Goal: Task Accomplishment & Management: Manage account settings

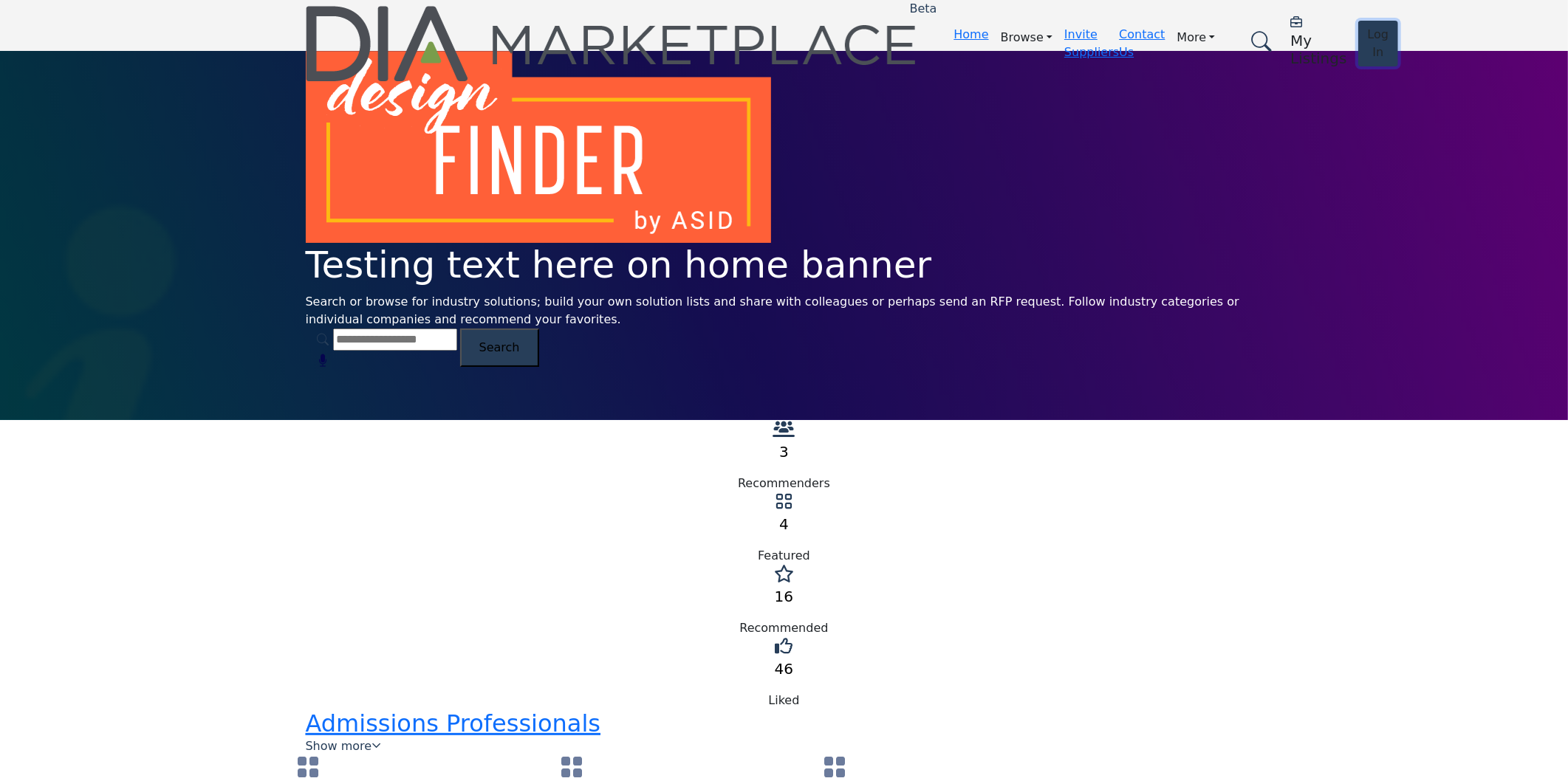
click at [1358, 26] on button "Log In" at bounding box center [1378, 43] width 41 height 46
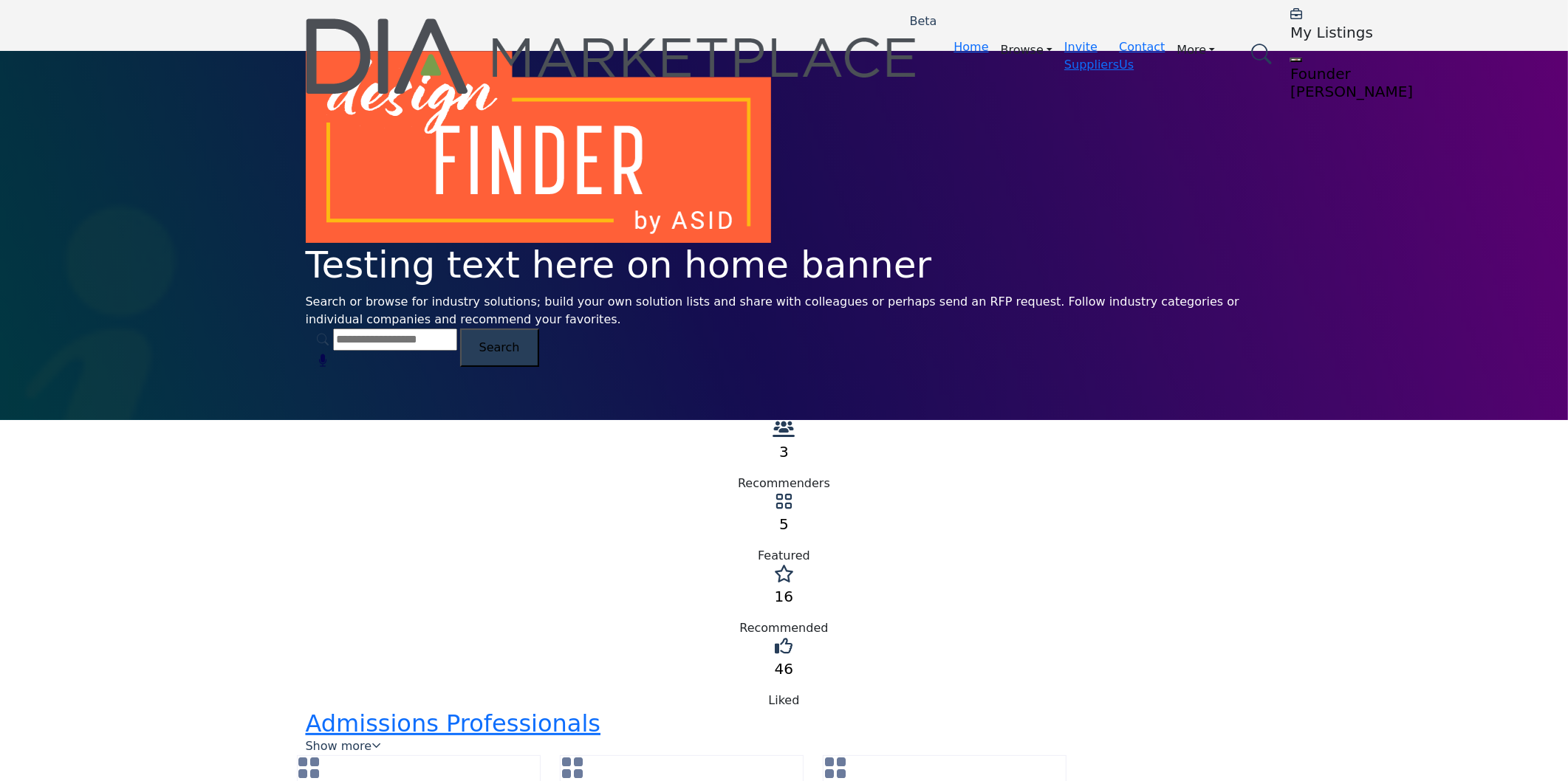
click at [202, 228] on div "Testing text here on home banner Search or browse for industry solutions; build…" at bounding box center [784, 236] width 1568 height 369
click at [1290, 41] on h5 "My Listings" at bounding box center [1382, 32] width 185 height 18
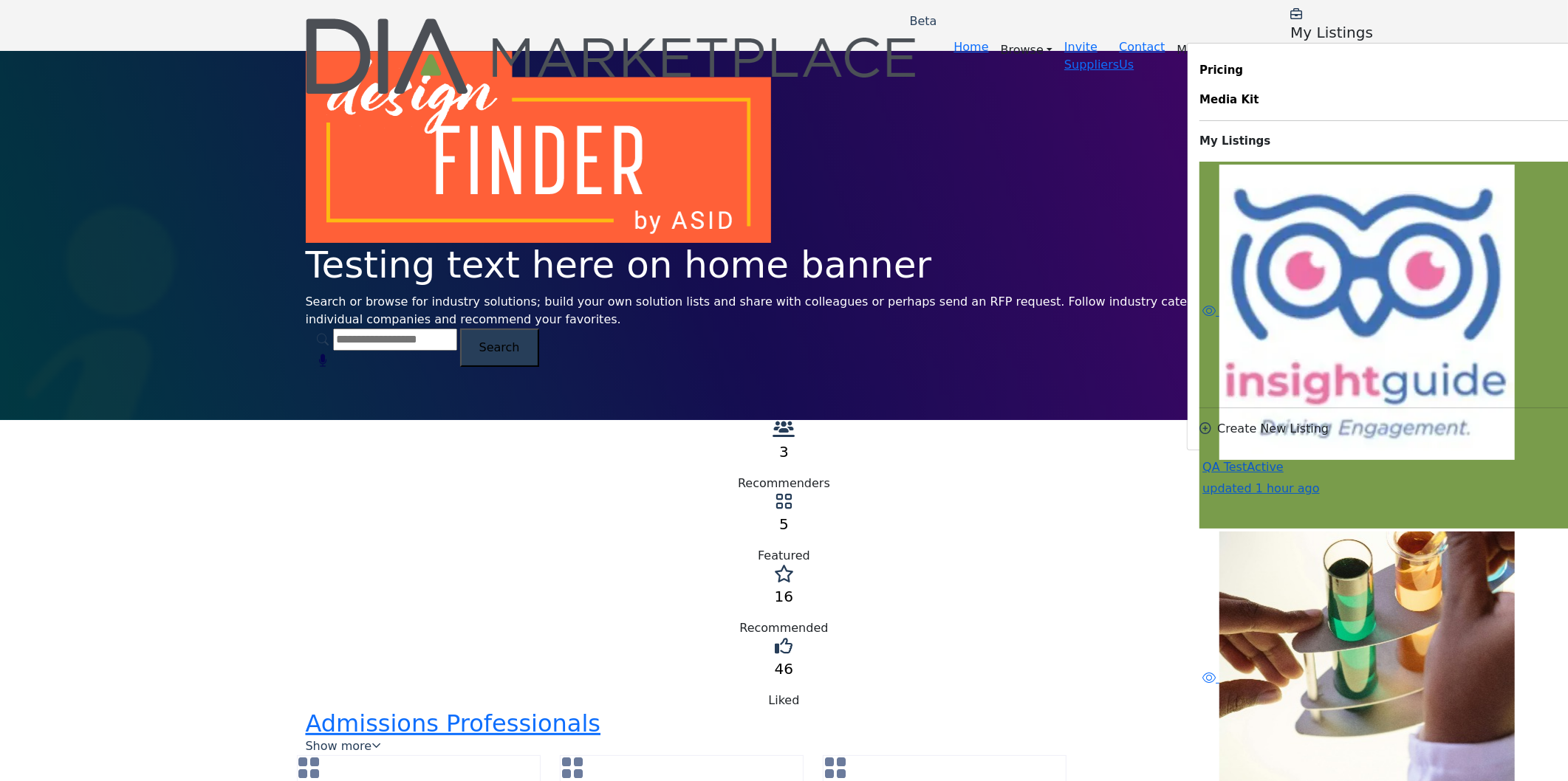
click at [1246, 460] on span "Active" at bounding box center [1265, 467] width 37 height 14
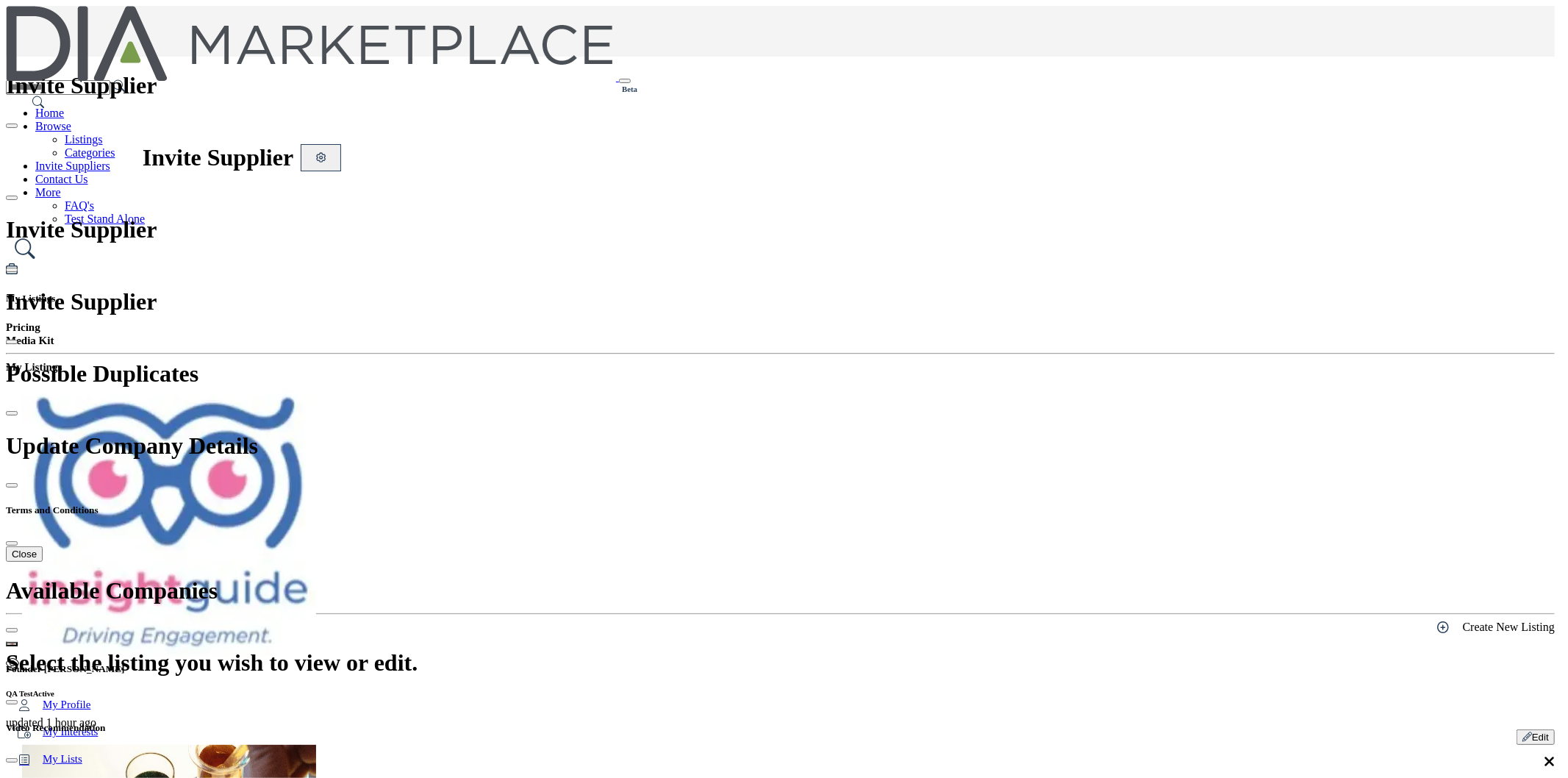
click at [1546, 17] on icon at bounding box center [1551, 11] width 12 height 12
type input "**********"
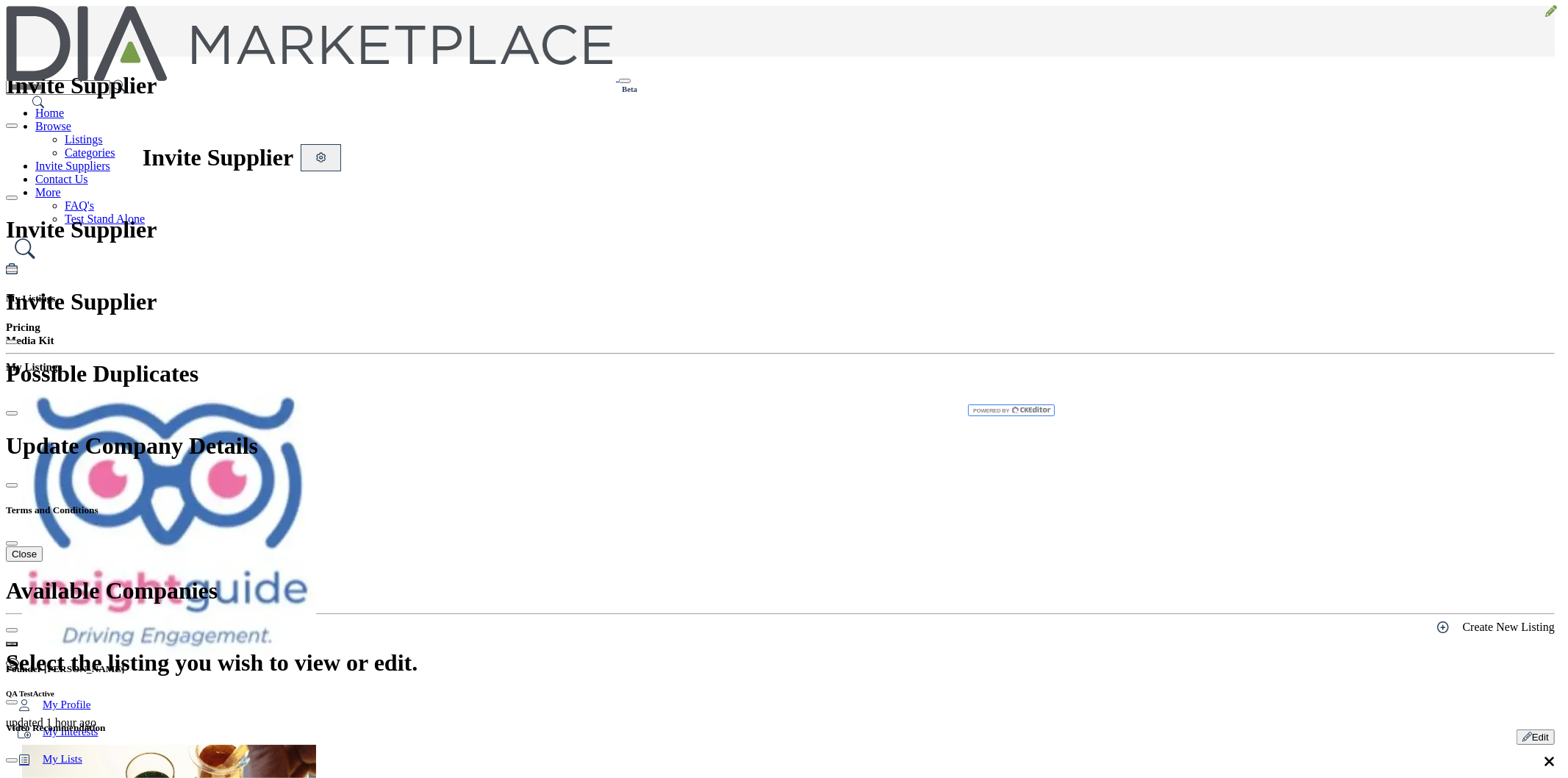
drag, startPoint x: 657, startPoint y: 144, endPoint x: 505, endPoint y: 145, distance: 152.0
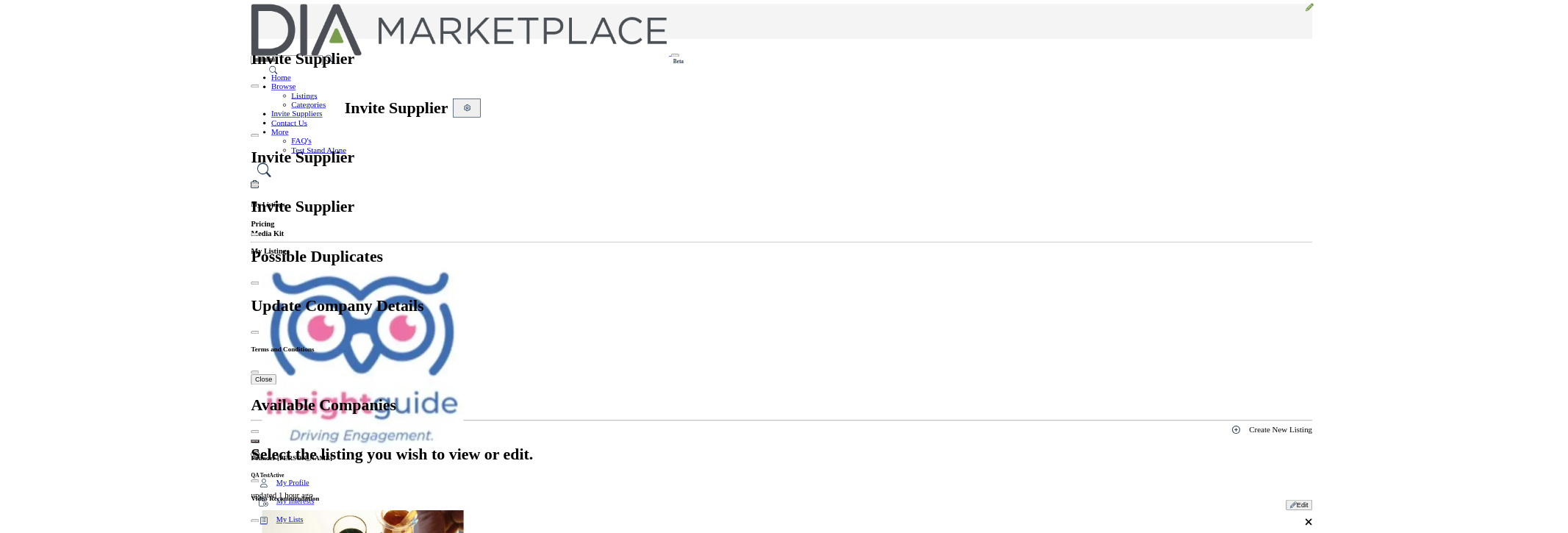
scroll to position [132, 0]
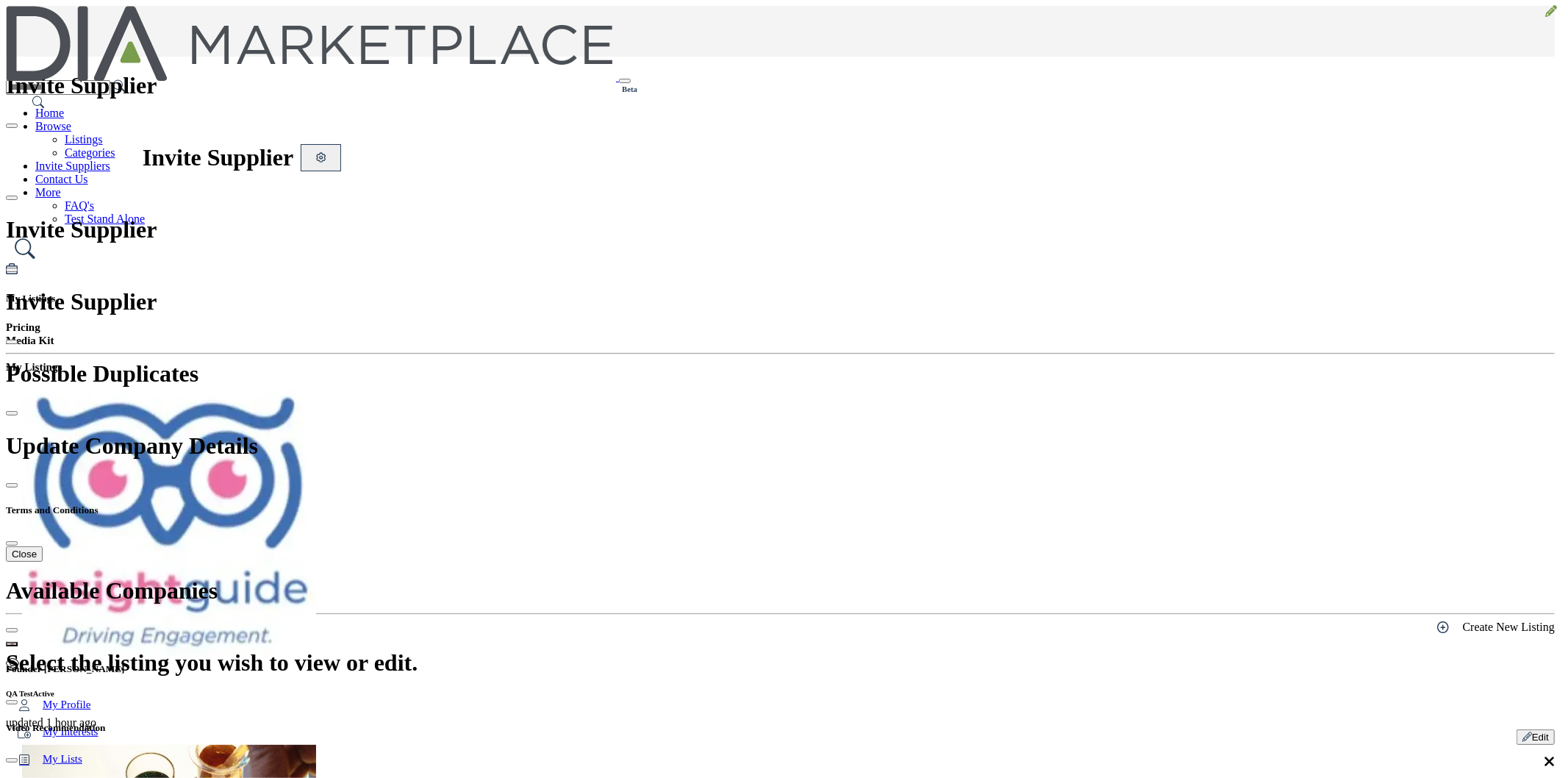
type input "**********"
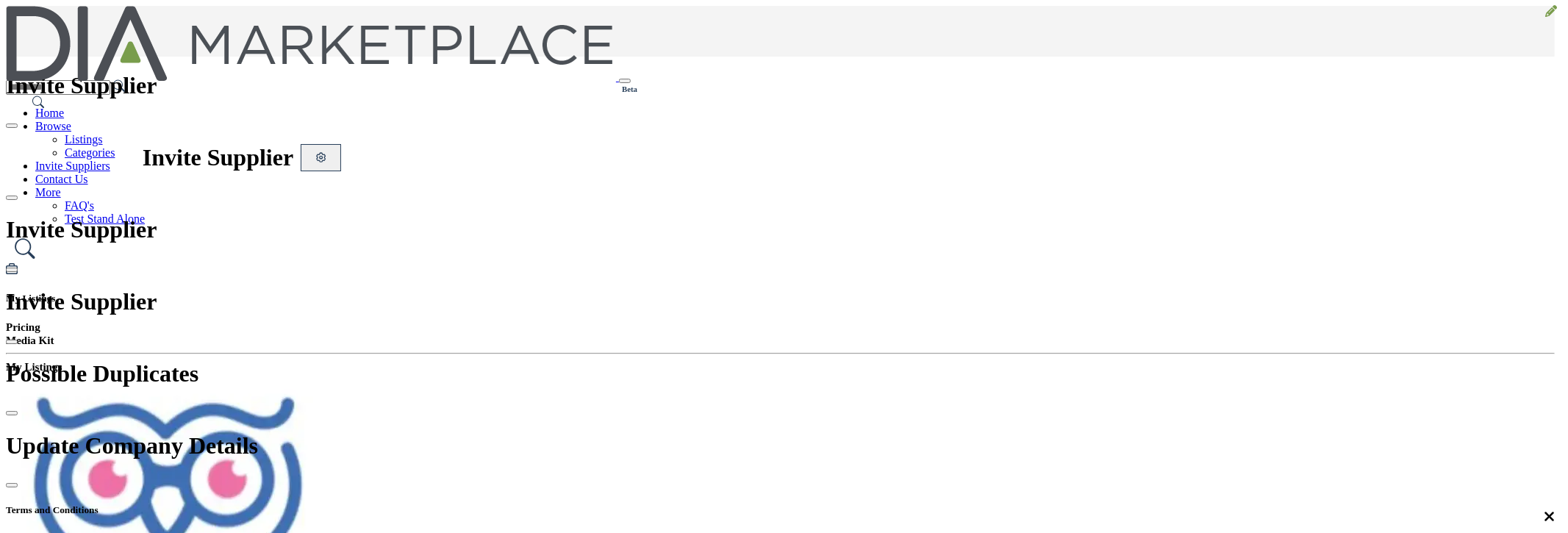
scroll to position [376, 0]
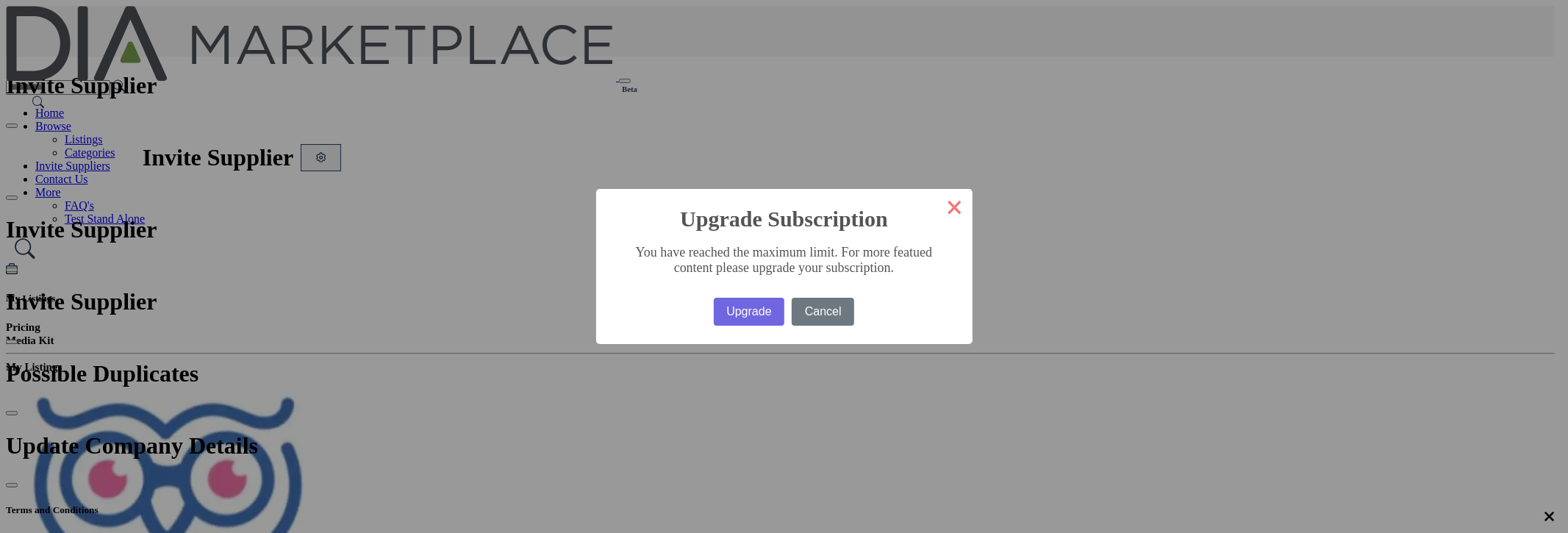
click at [937, 212] on button "×" at bounding box center [955, 206] width 35 height 35
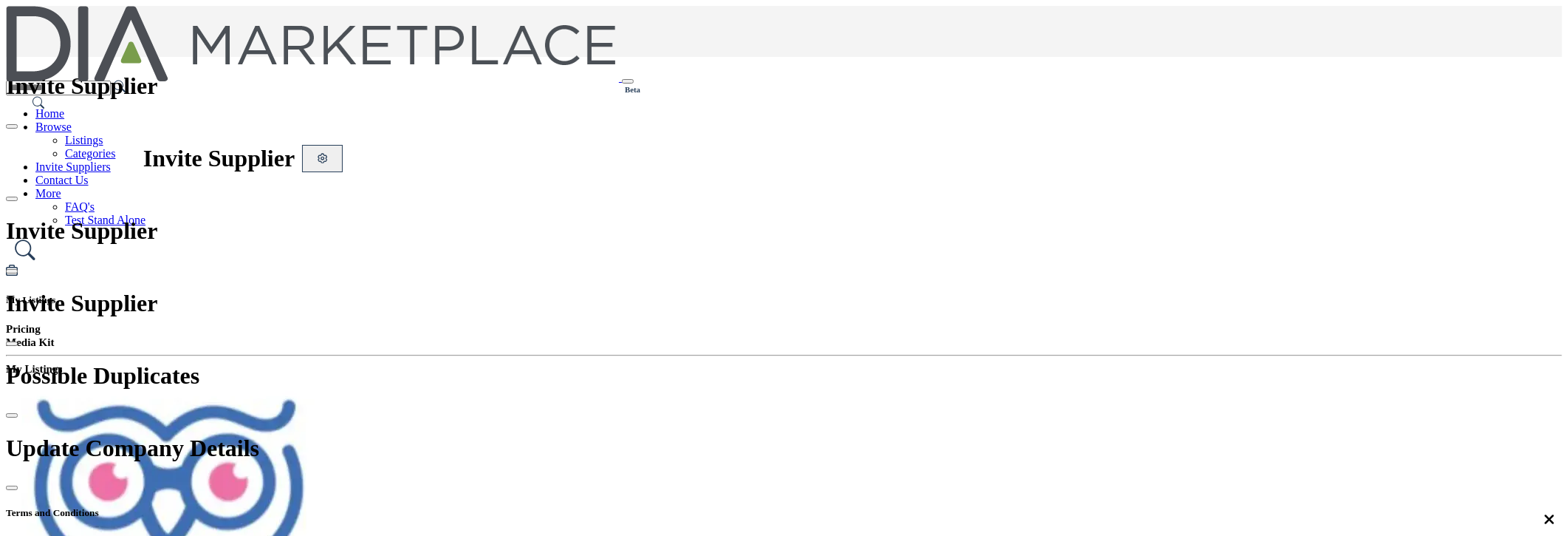
click at [1029, 294] on h5 "My Listings" at bounding box center [783, 300] width 1555 height 12
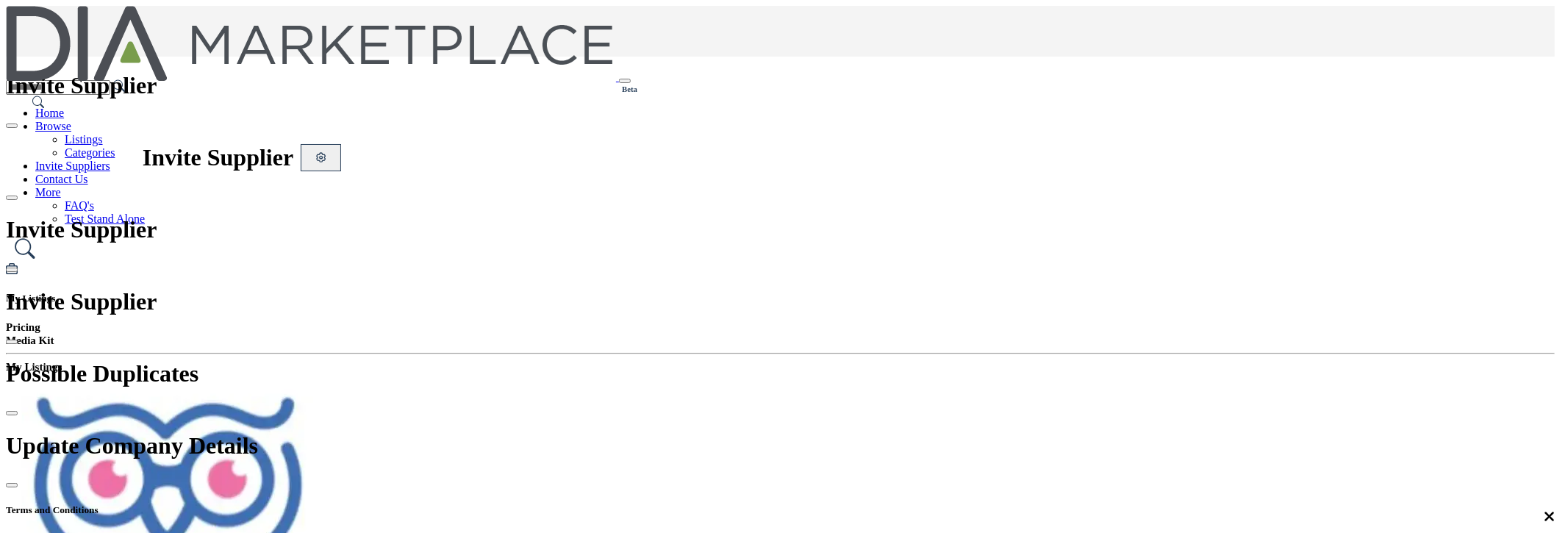
click at [1546, 17] on icon at bounding box center [1551, 11] width 12 height 12
type input "*******"
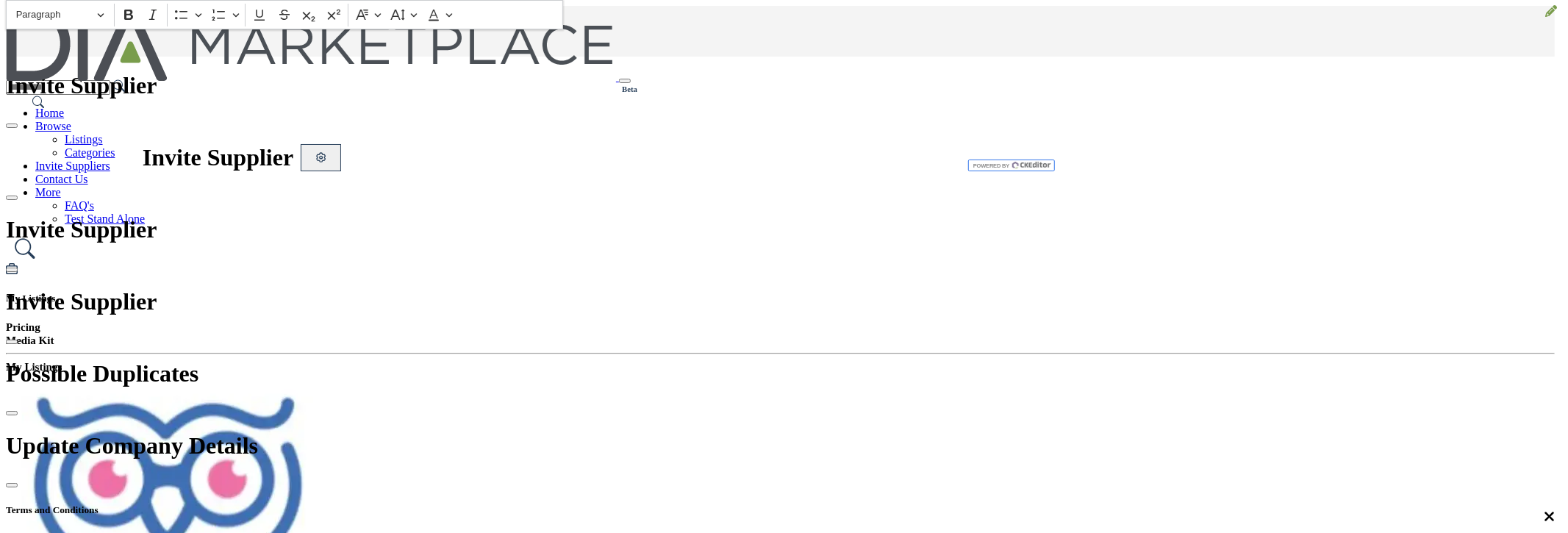
scroll to position [245, 0]
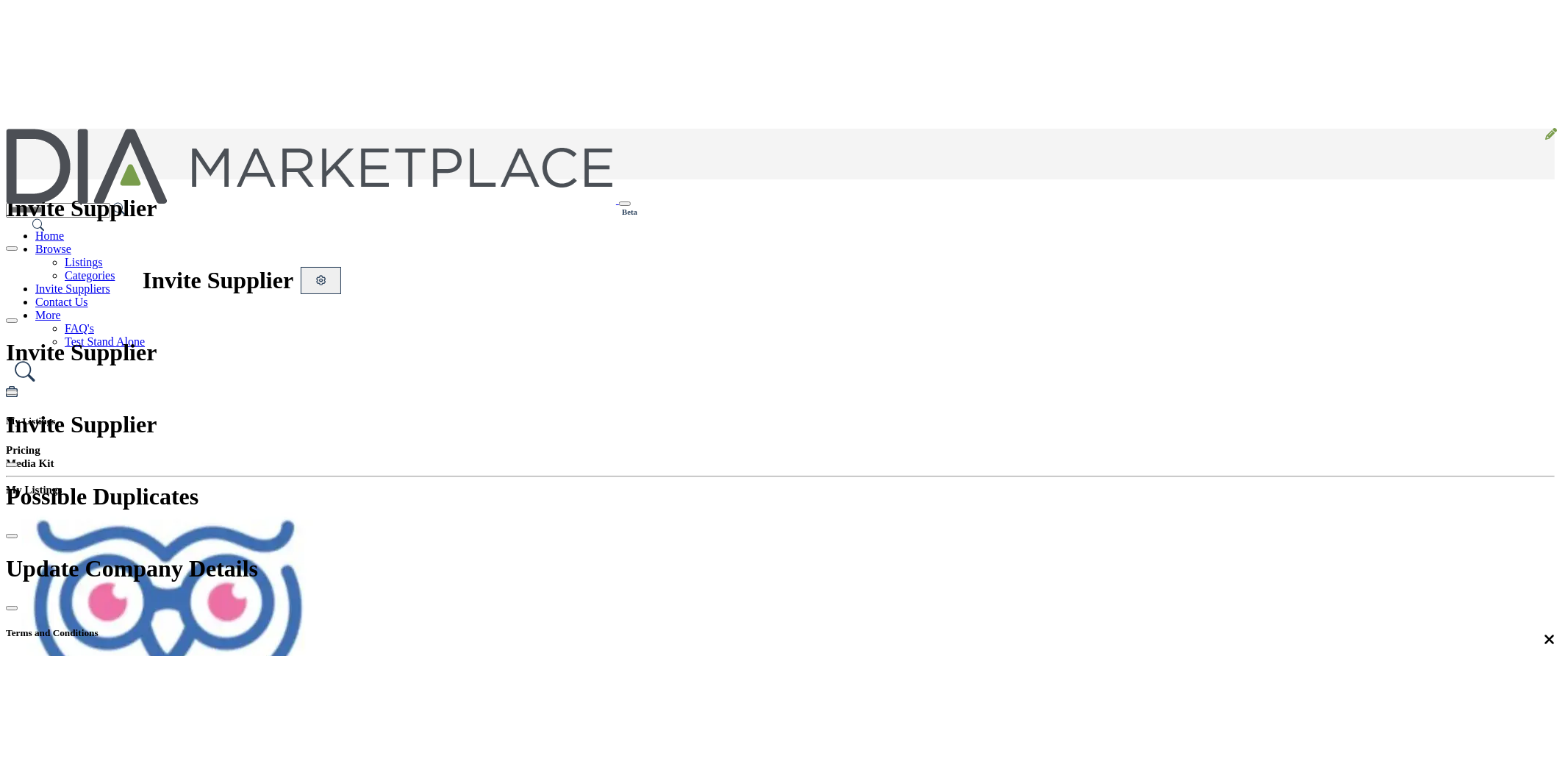
scroll to position [377, 0]
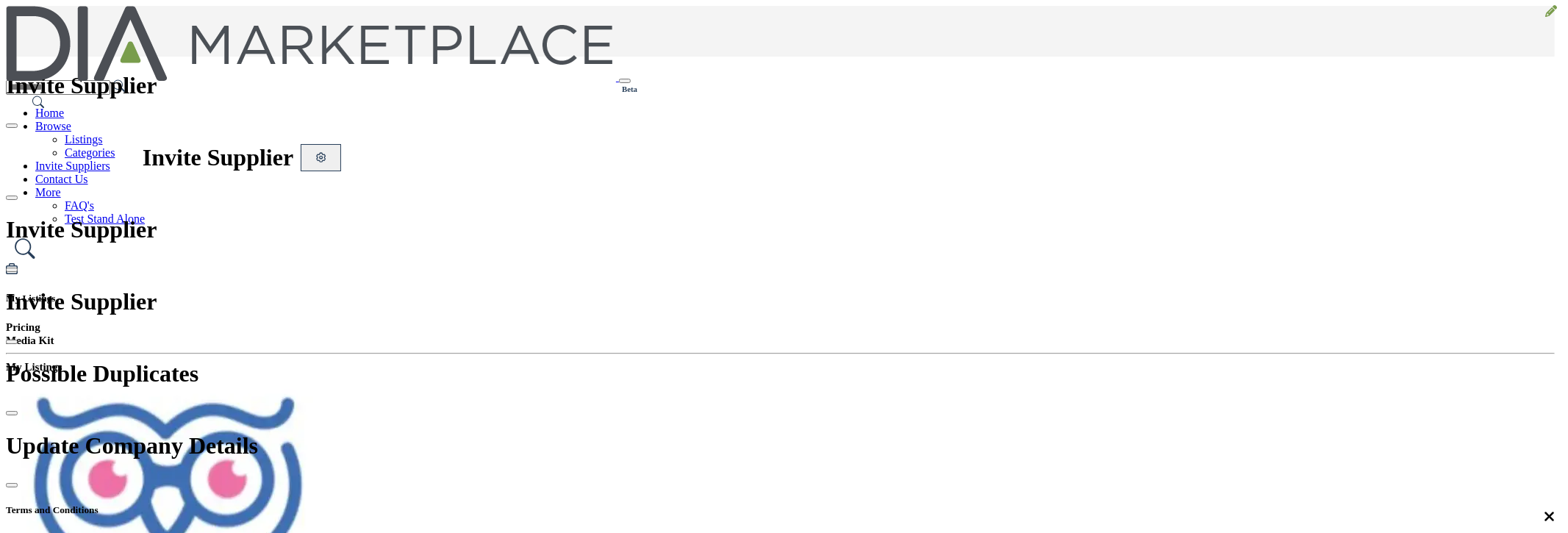
type input "**********"
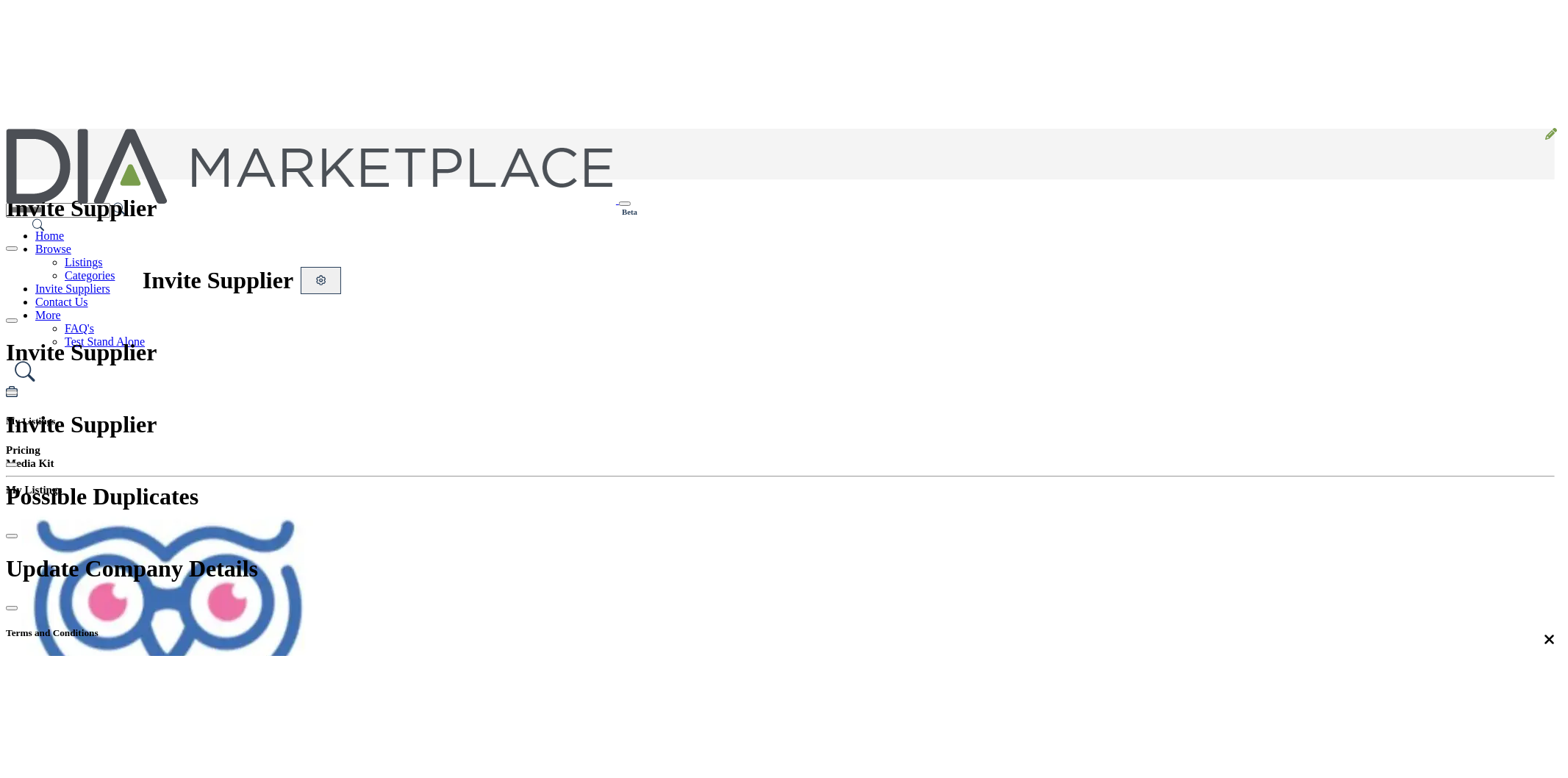
scroll to position [132, 0]
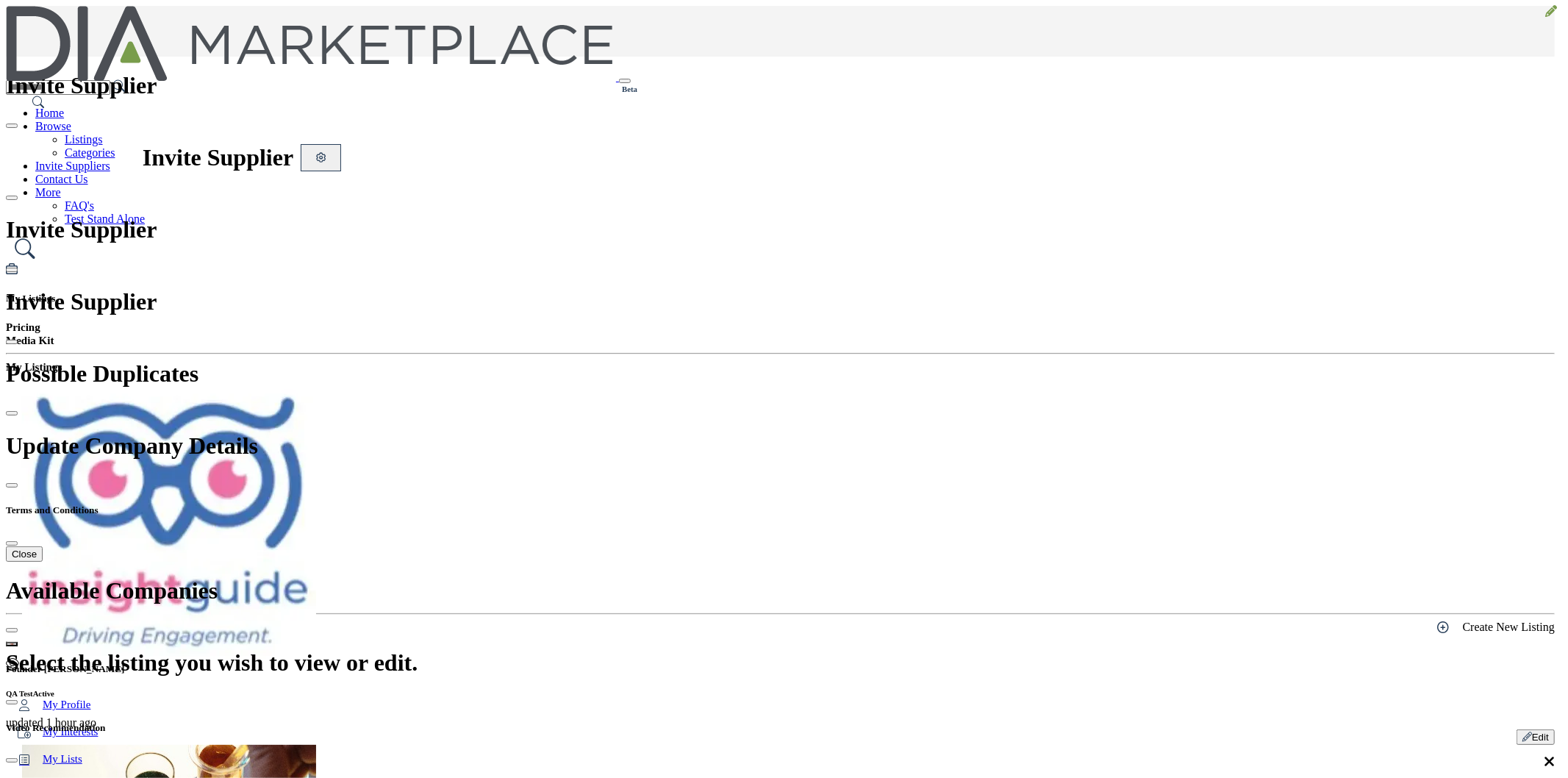
scroll to position [16, 0]
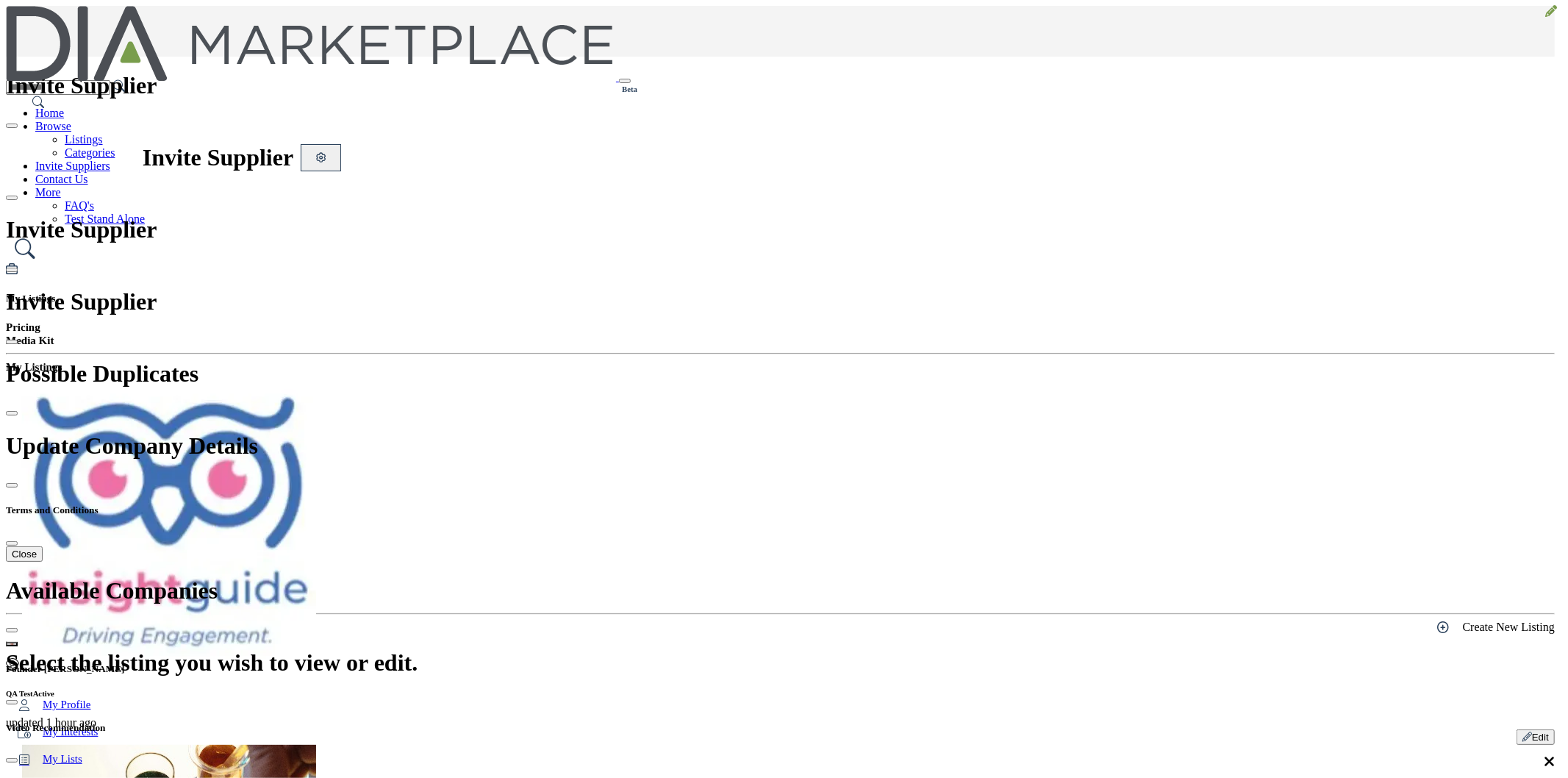
scroll to position [115, 0]
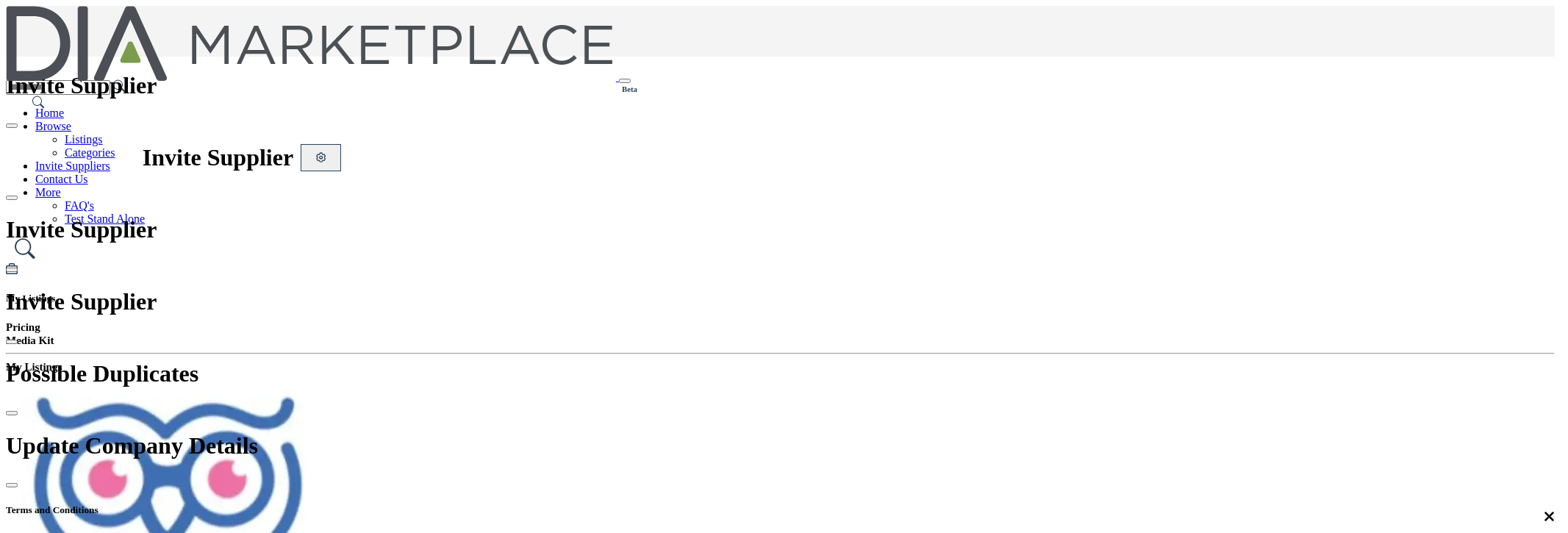
scroll to position [0, 0]
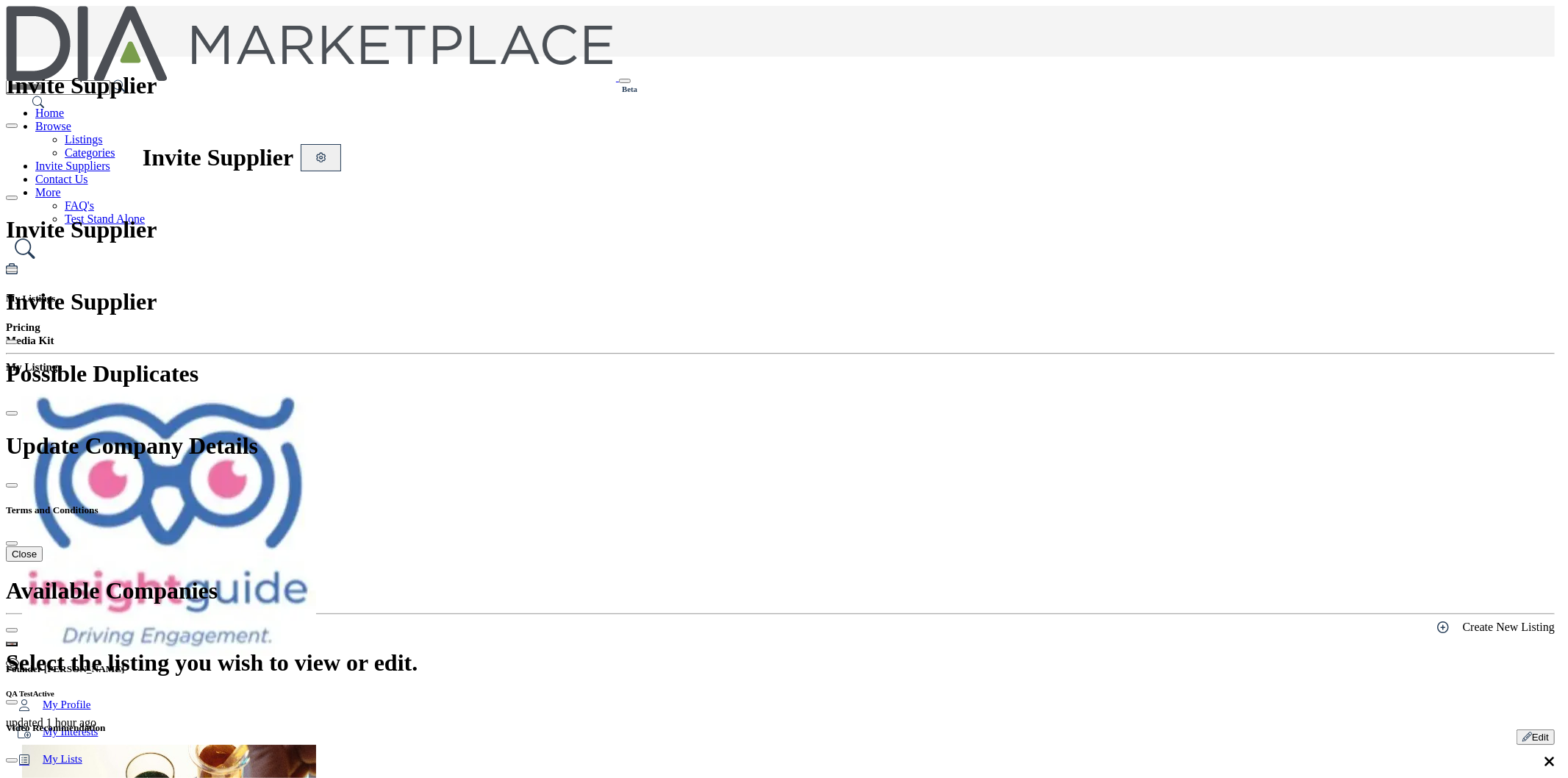
scroll to position [0, 0]
click at [1546, 17] on icon at bounding box center [1551, 11] width 12 height 12
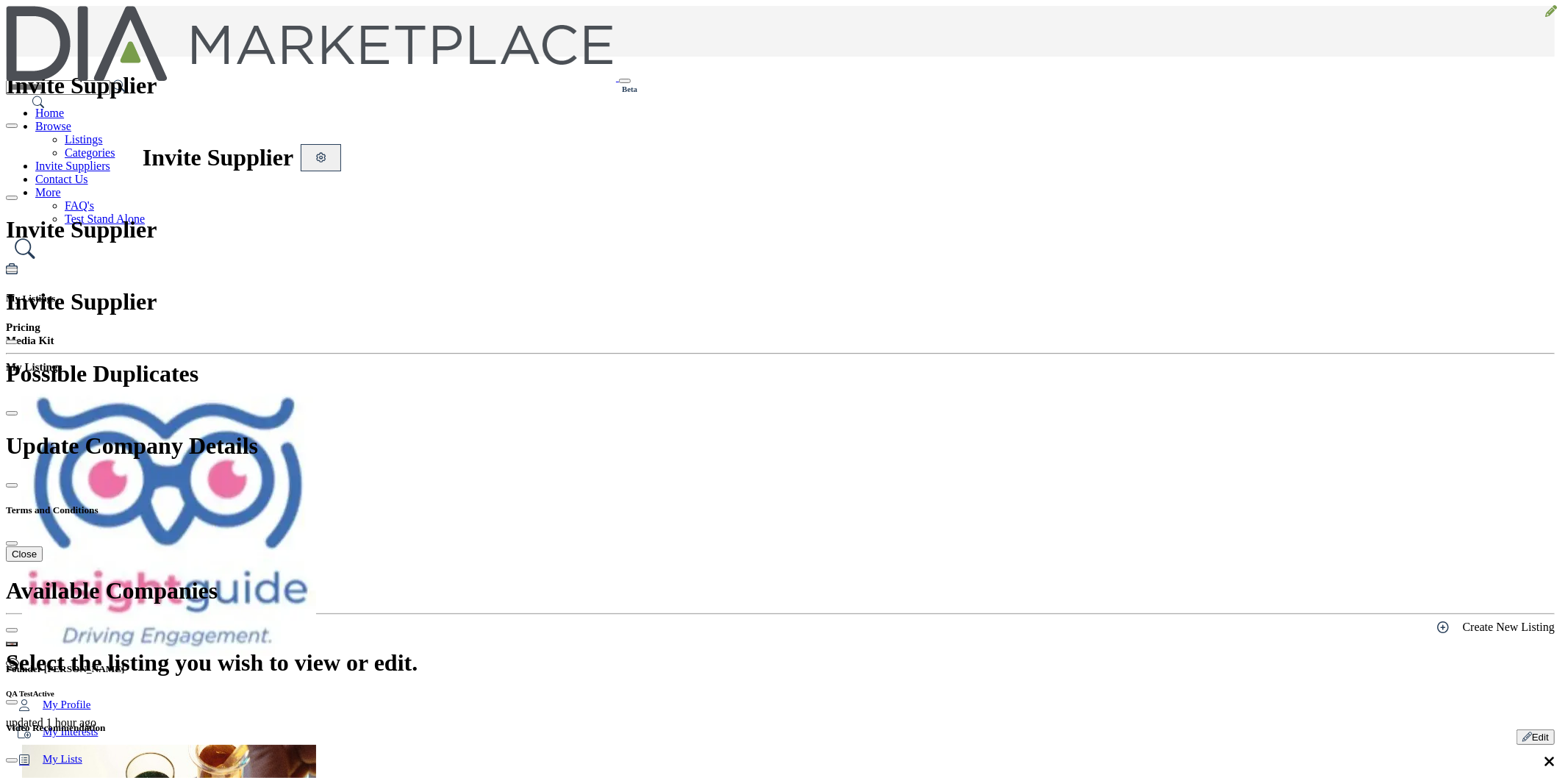
type input "**********"
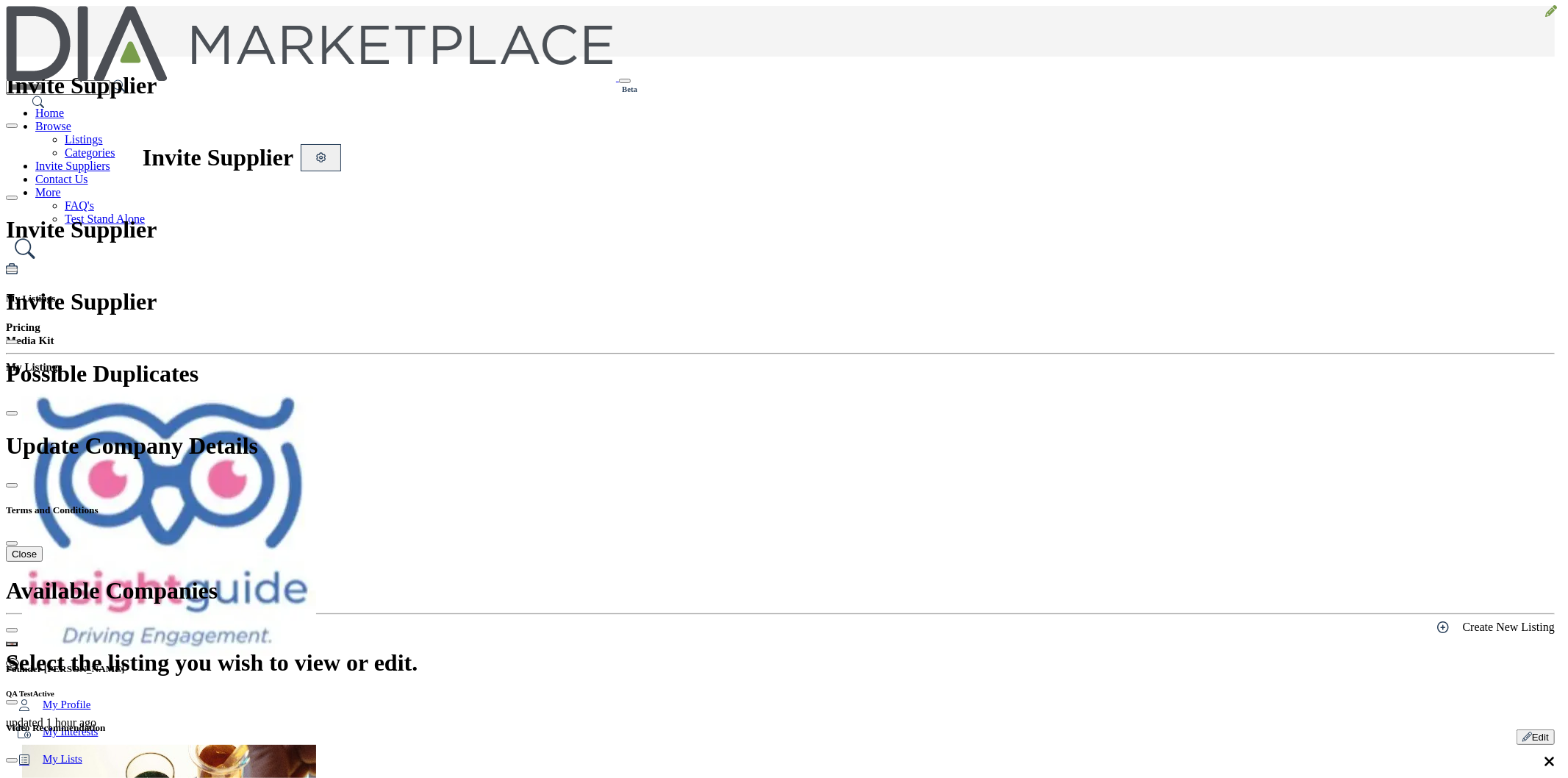
type input "**********"
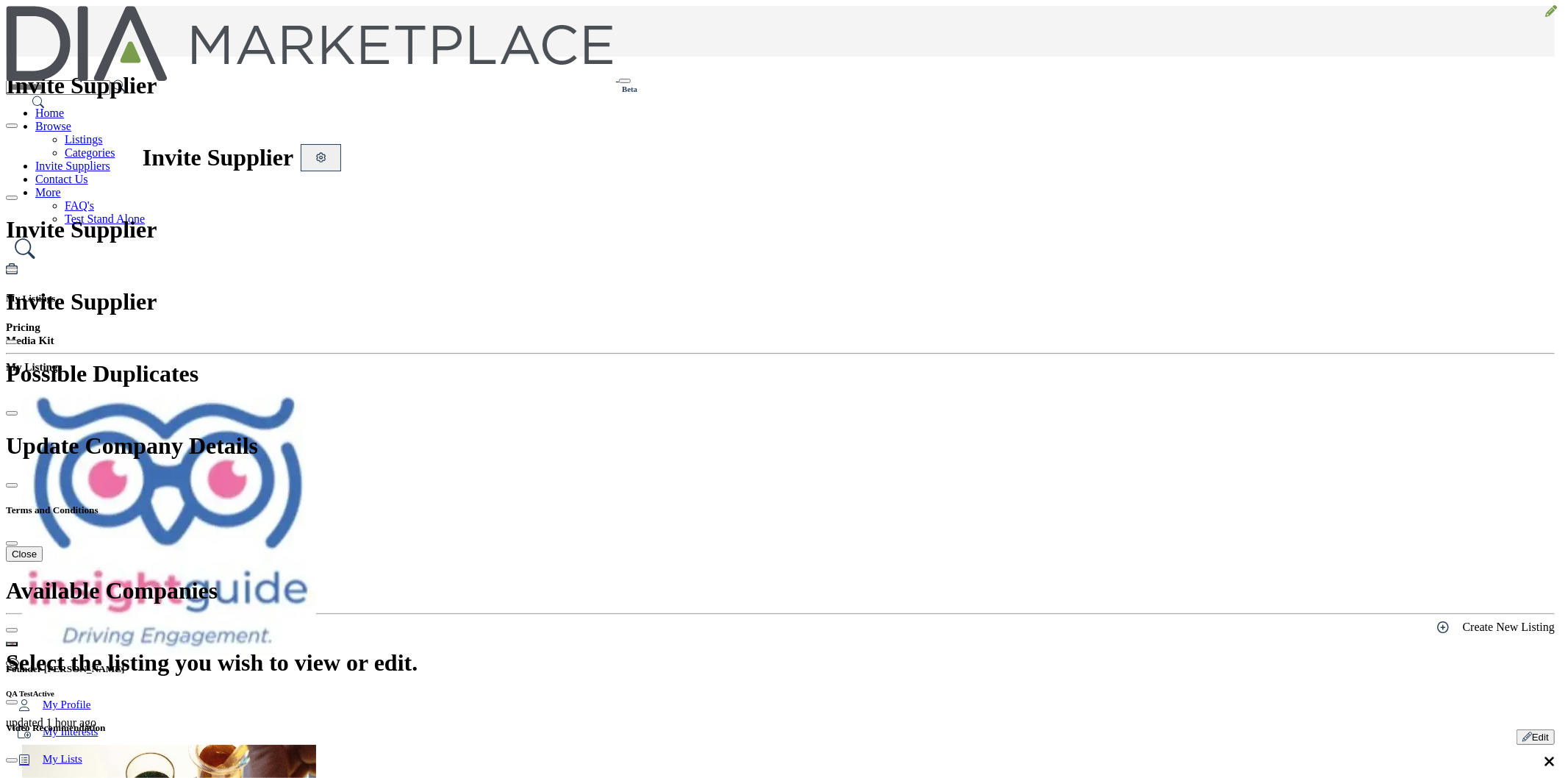
click at [1546, 17] on icon at bounding box center [1551, 11] width 12 height 12
type input "*******"
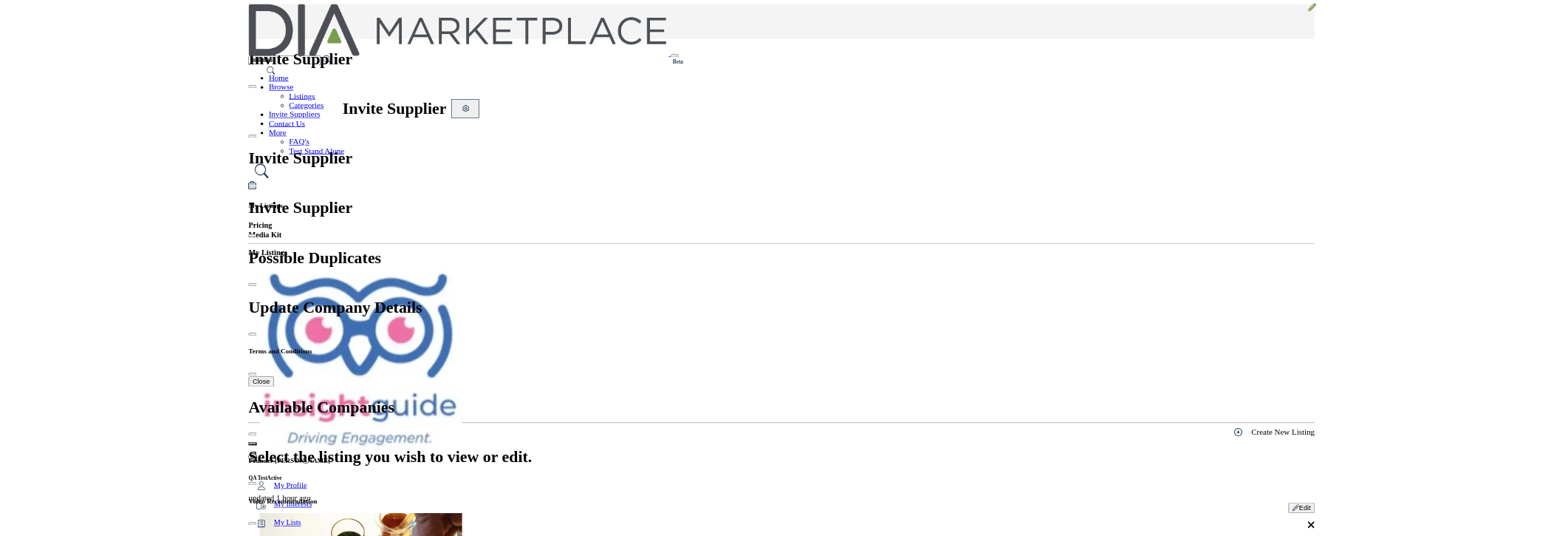
scroll to position [16, 0]
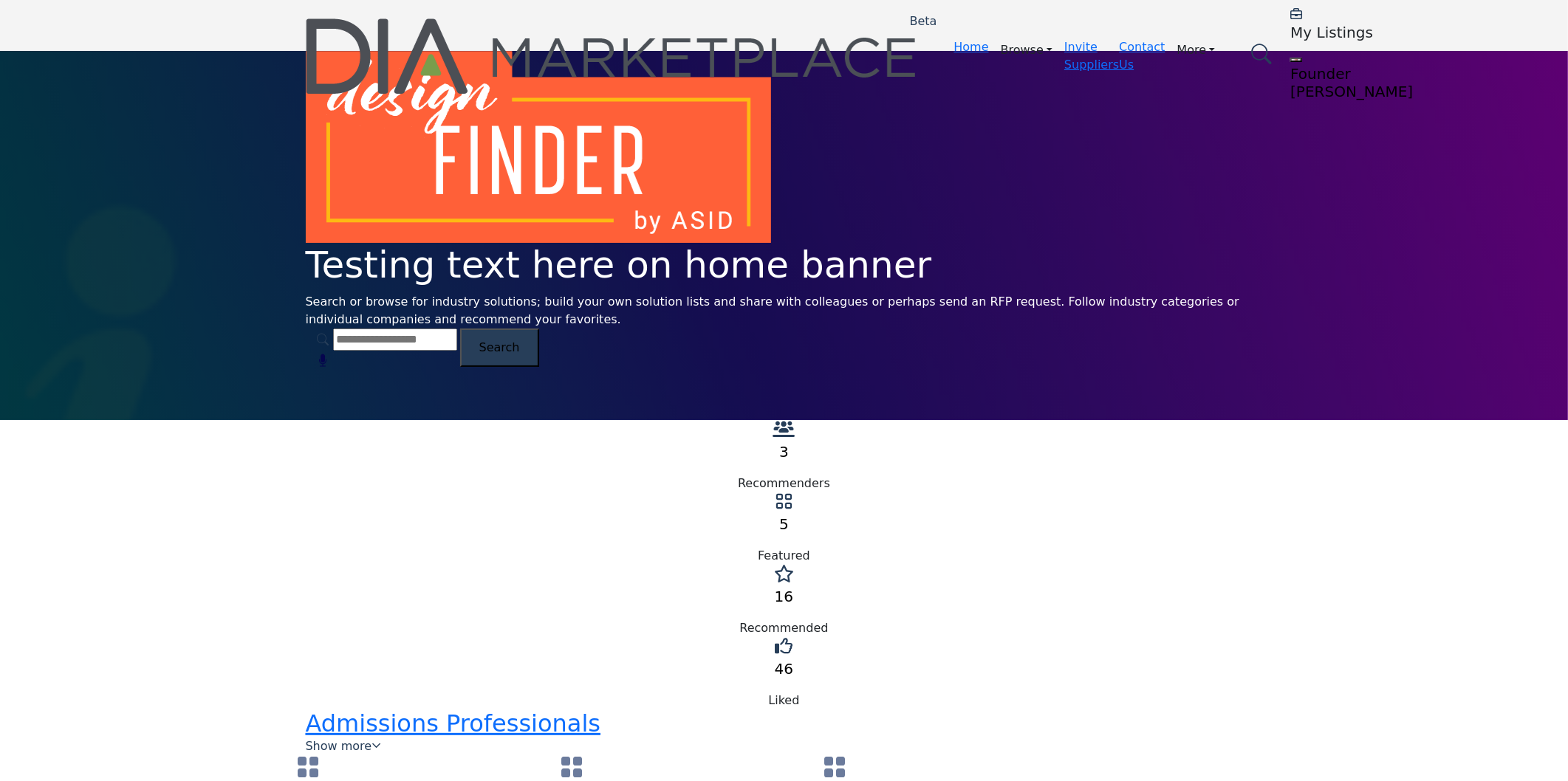
click at [1290, 28] on h5 "My Listings" at bounding box center [1382, 32] width 185 height 18
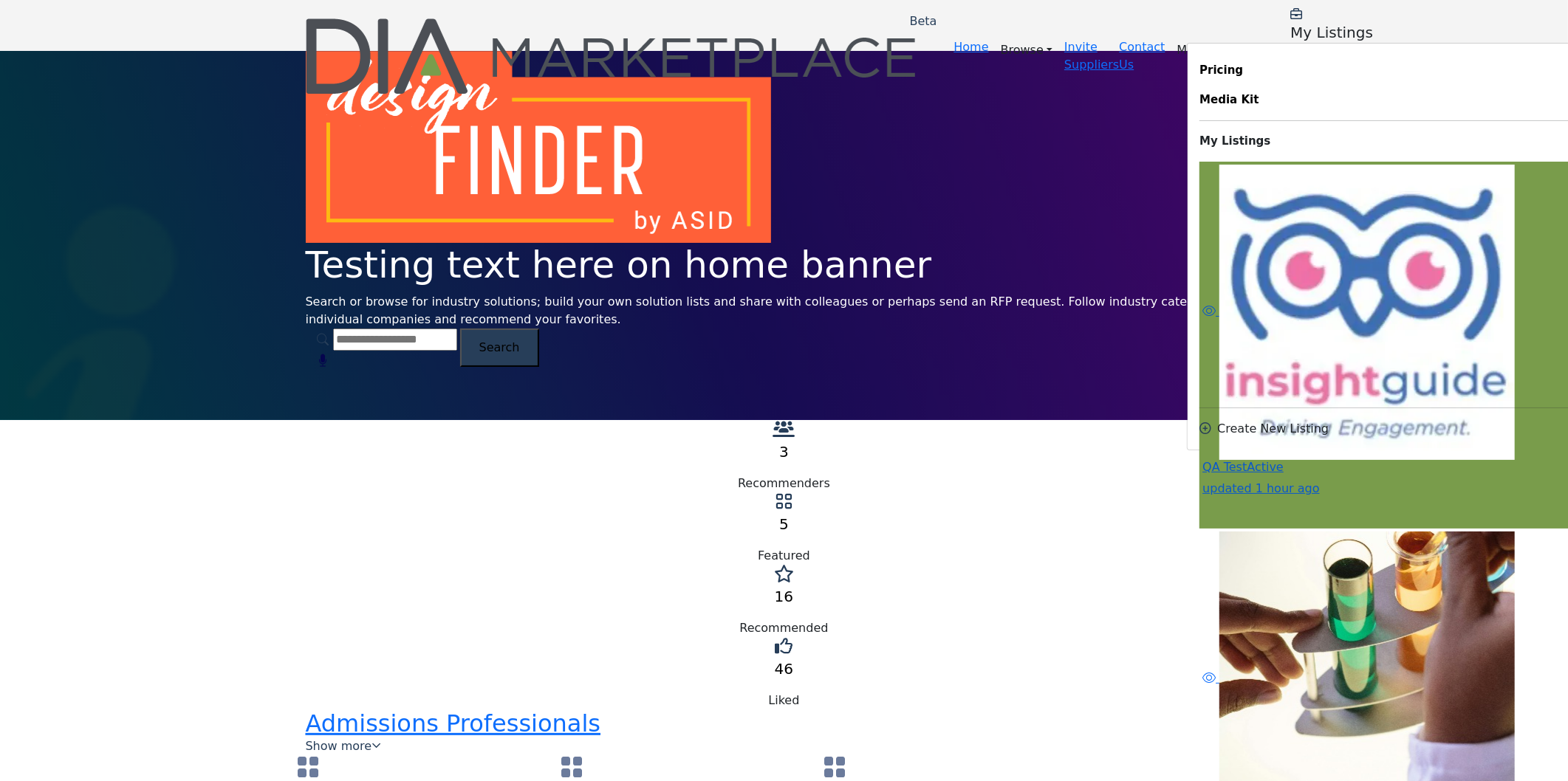
click at [1246, 460] on span "Active" at bounding box center [1265, 467] width 37 height 14
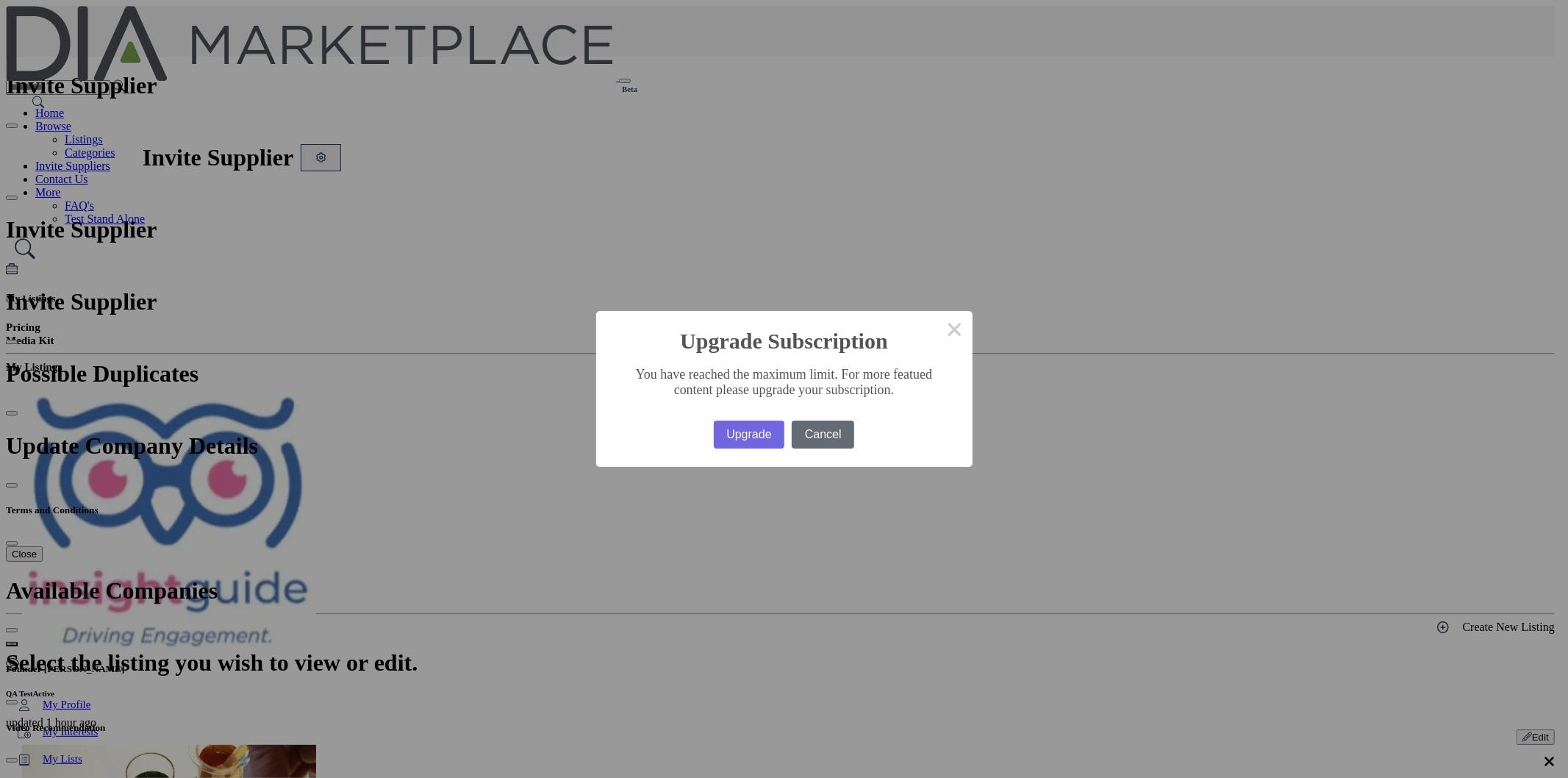
click at [820, 427] on button "Cancel" at bounding box center [822, 434] width 62 height 28
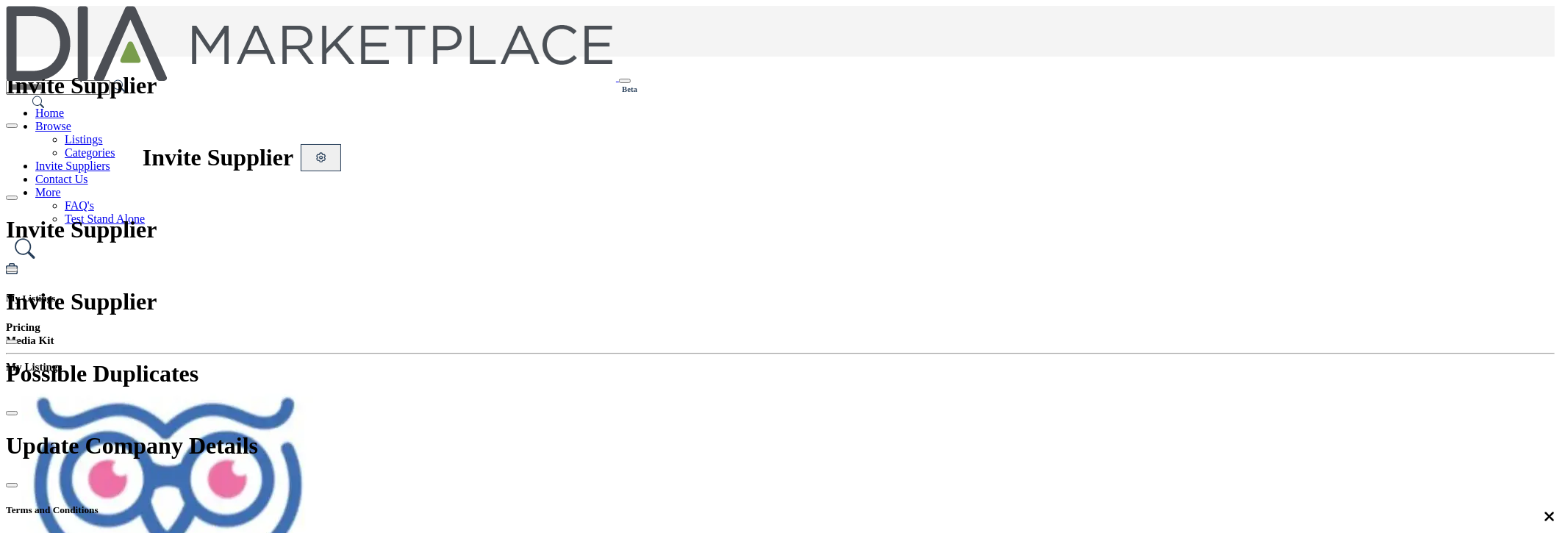
scroll to position [172, 0]
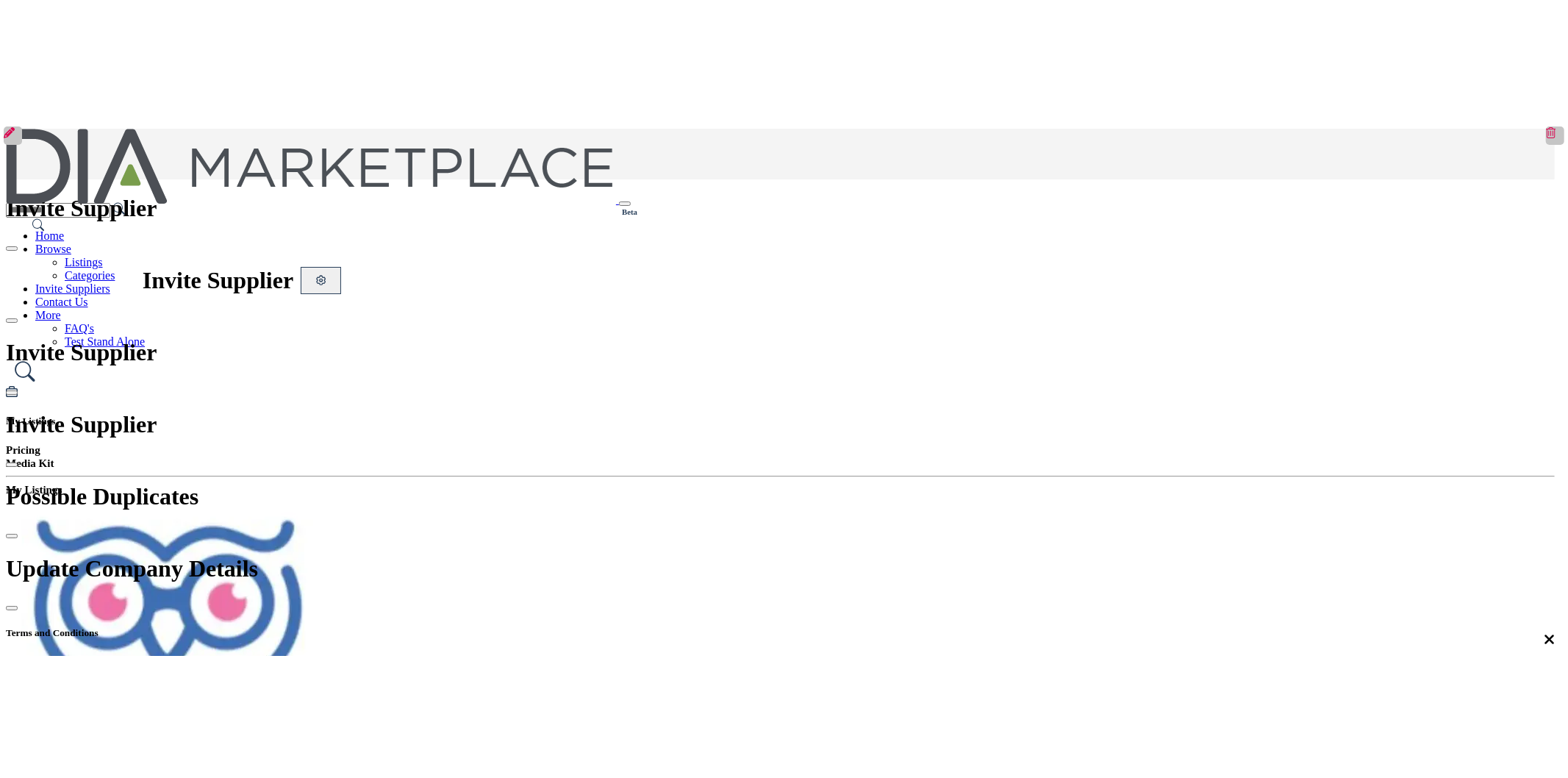
scroll to position [82, 0]
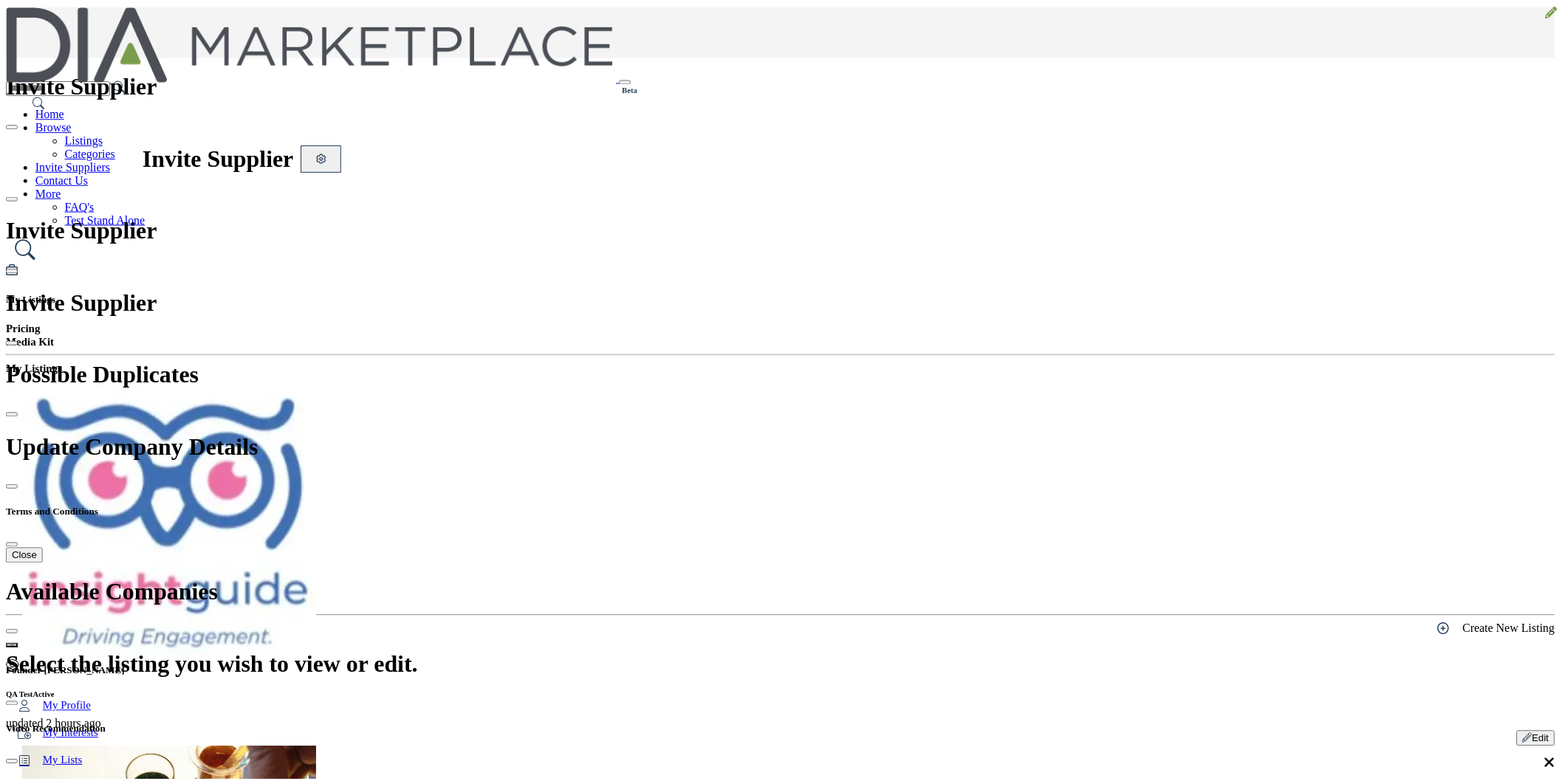
scroll to position [0, 0]
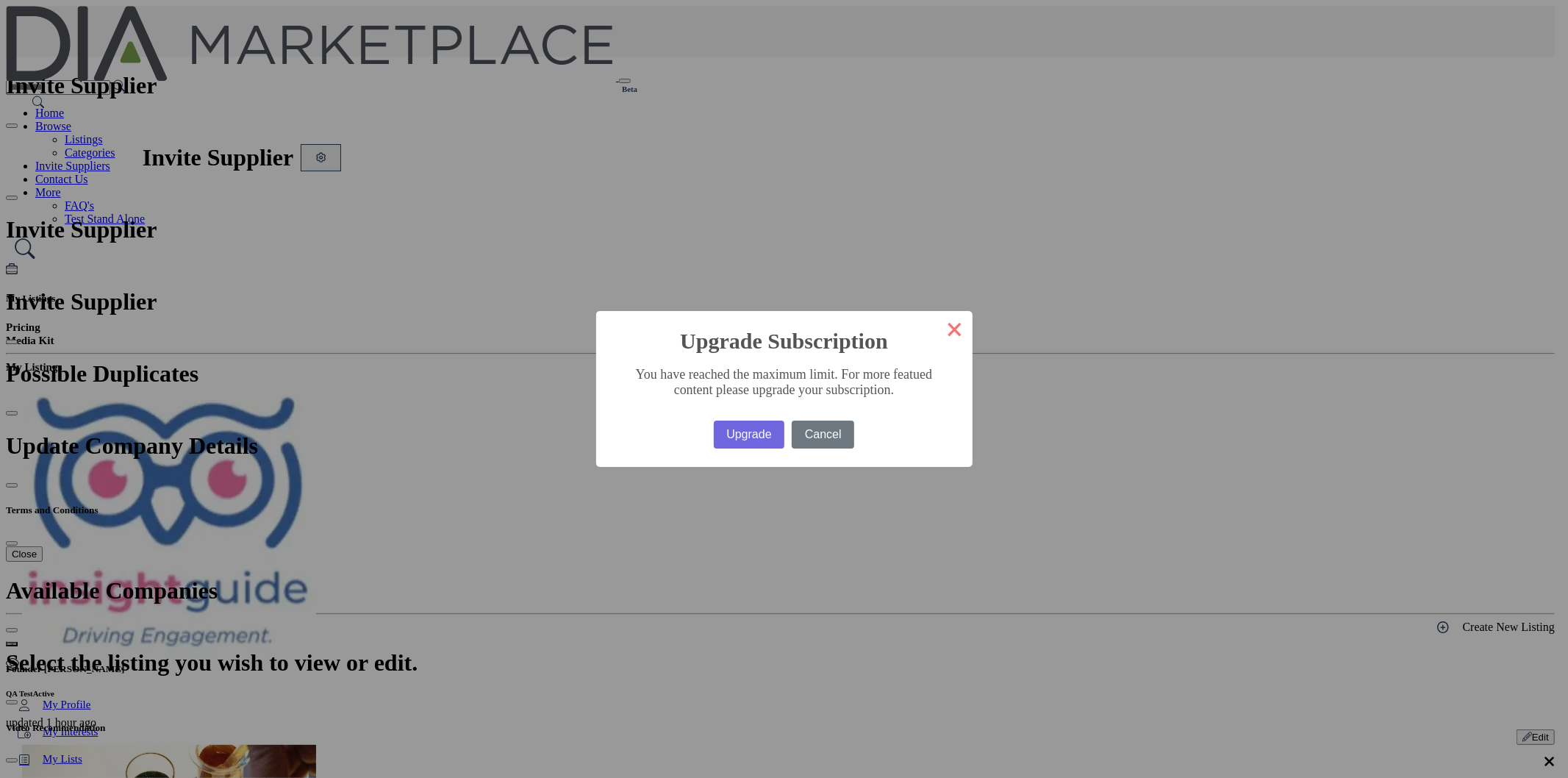
click at [937, 347] on button "×" at bounding box center [955, 328] width 35 height 35
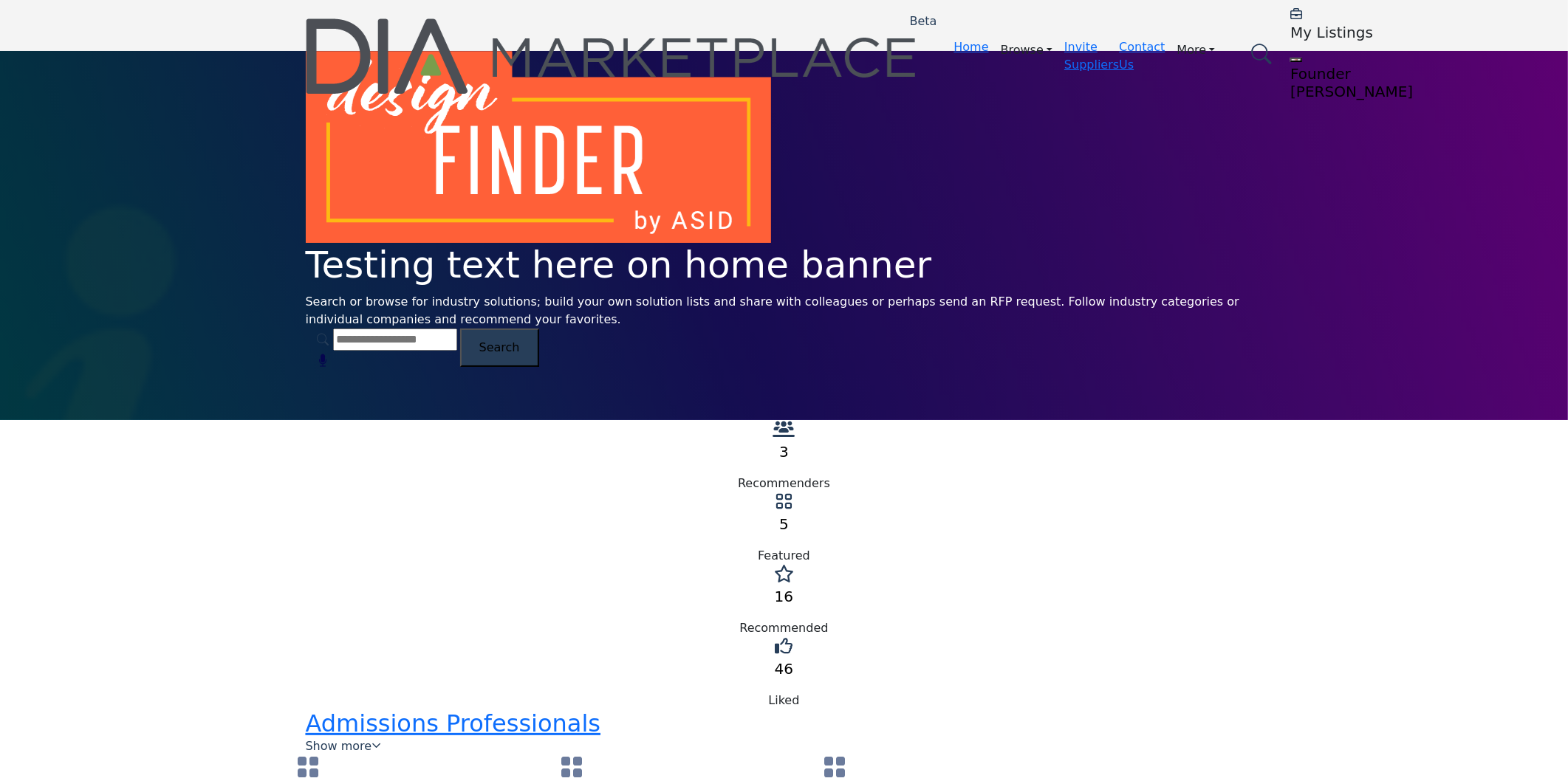
click at [1290, 23] on h5 "My Listings" at bounding box center [1382, 32] width 185 height 18
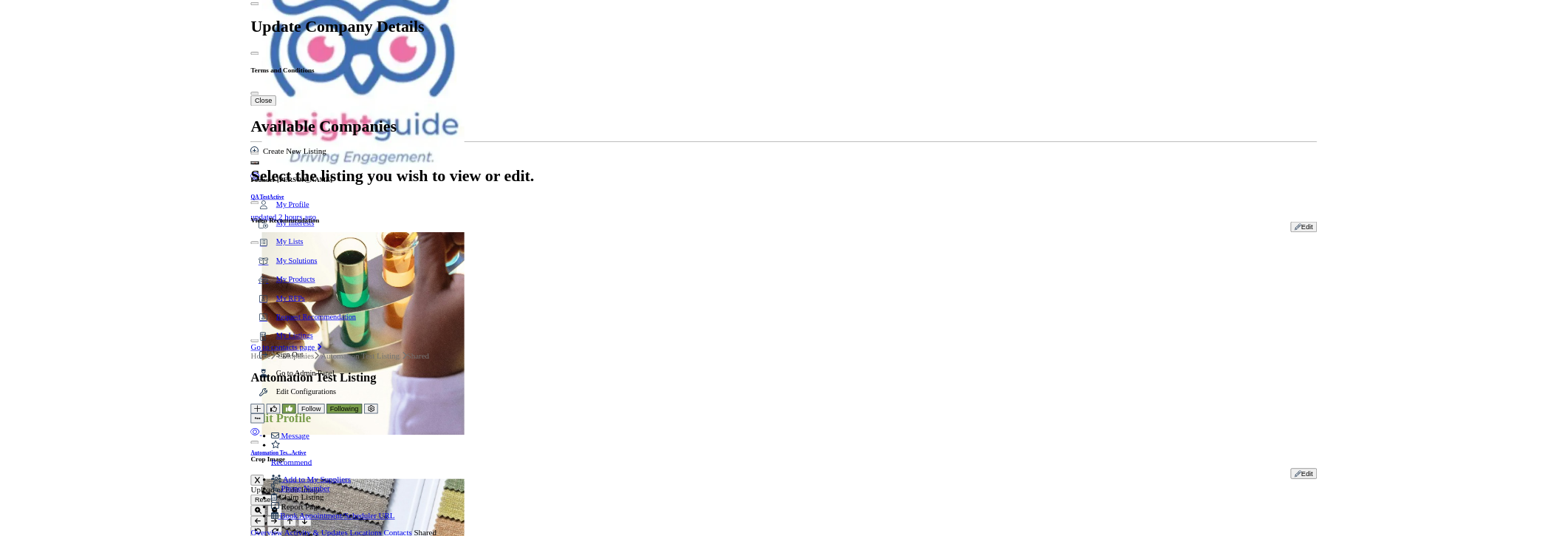
scroll to position [164, 0]
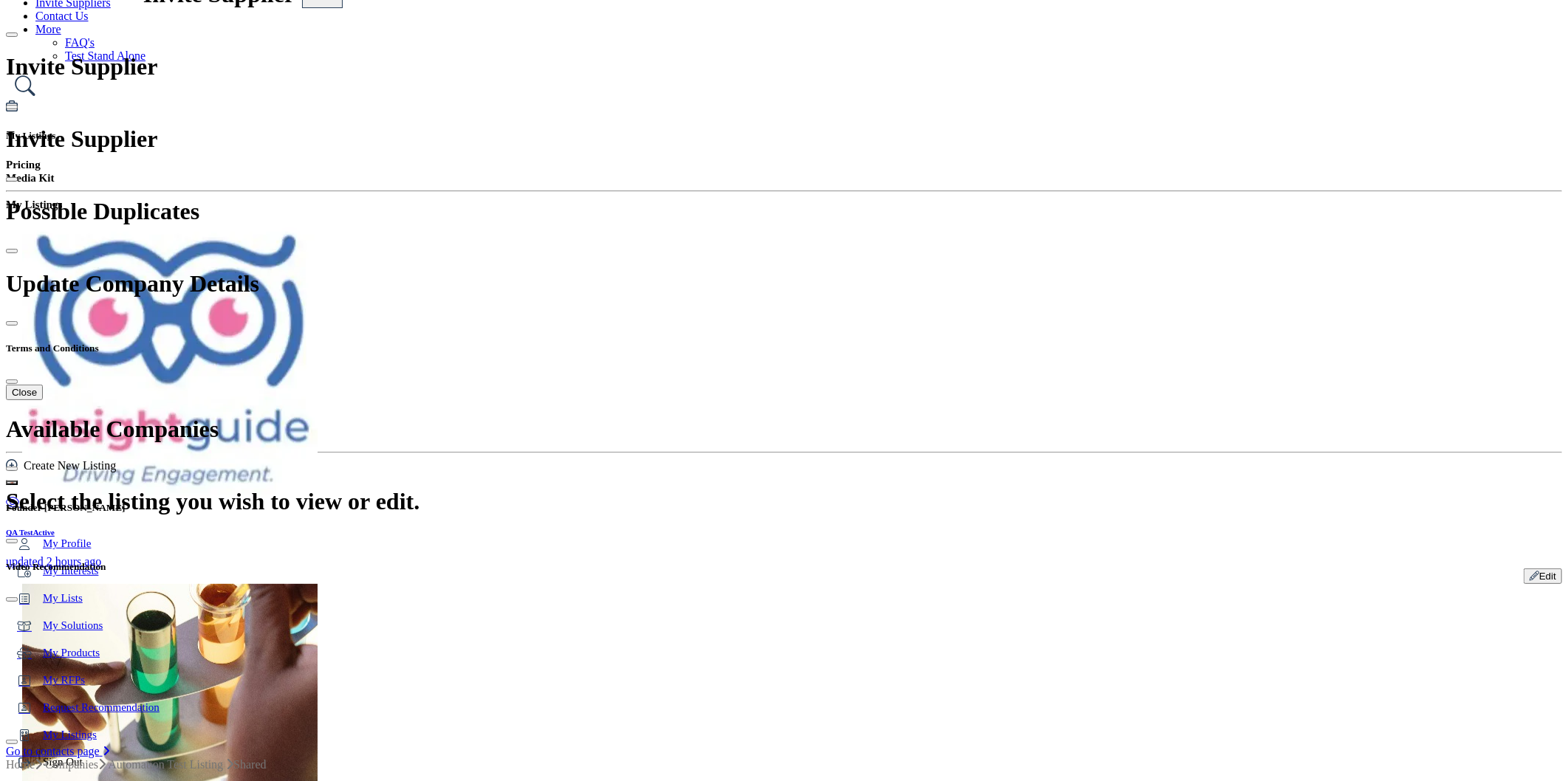
drag, startPoint x: 1193, startPoint y: 448, endPoint x: 1239, endPoint y: 469, distance: 50.6
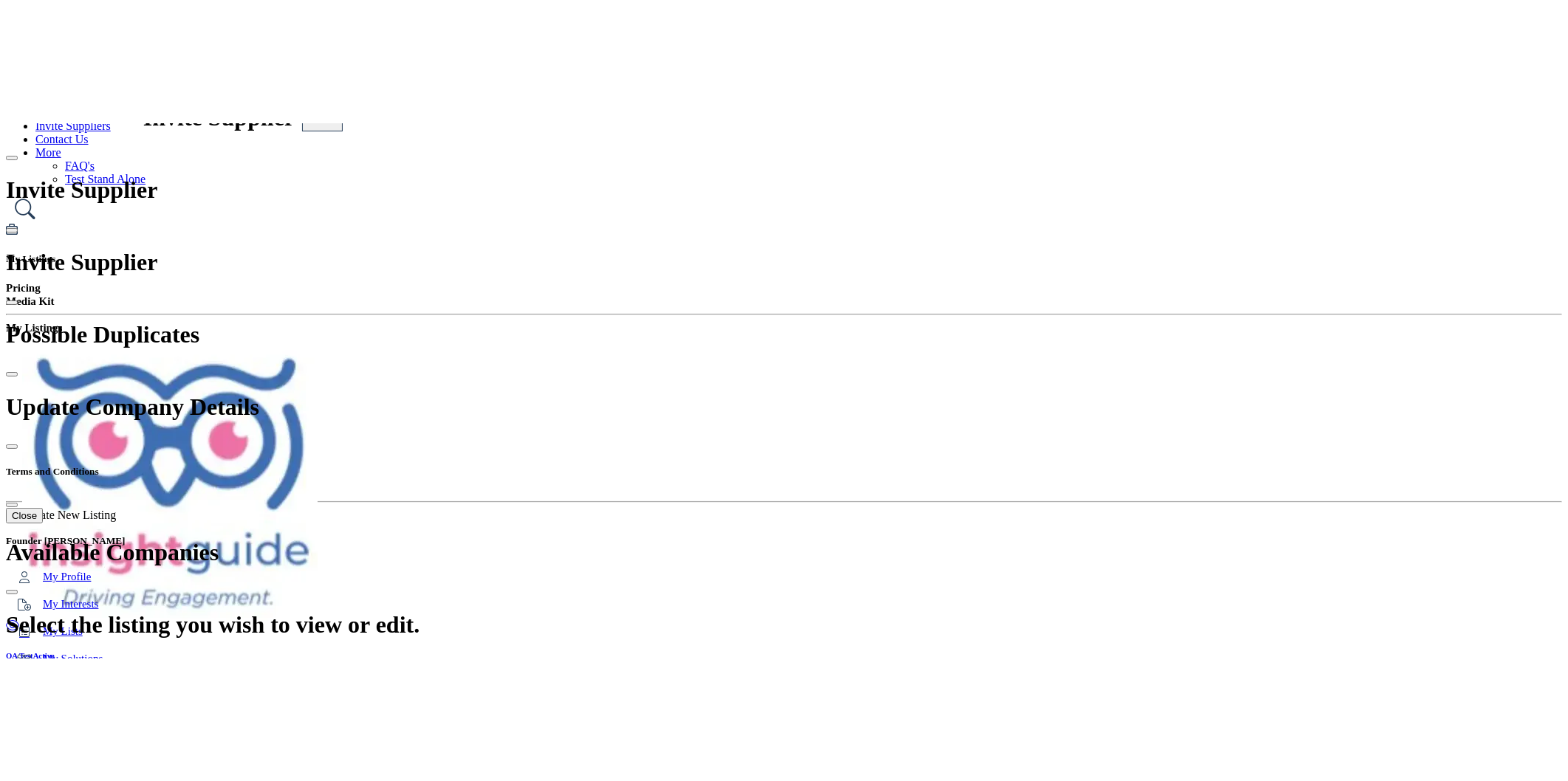
scroll to position [164, 0]
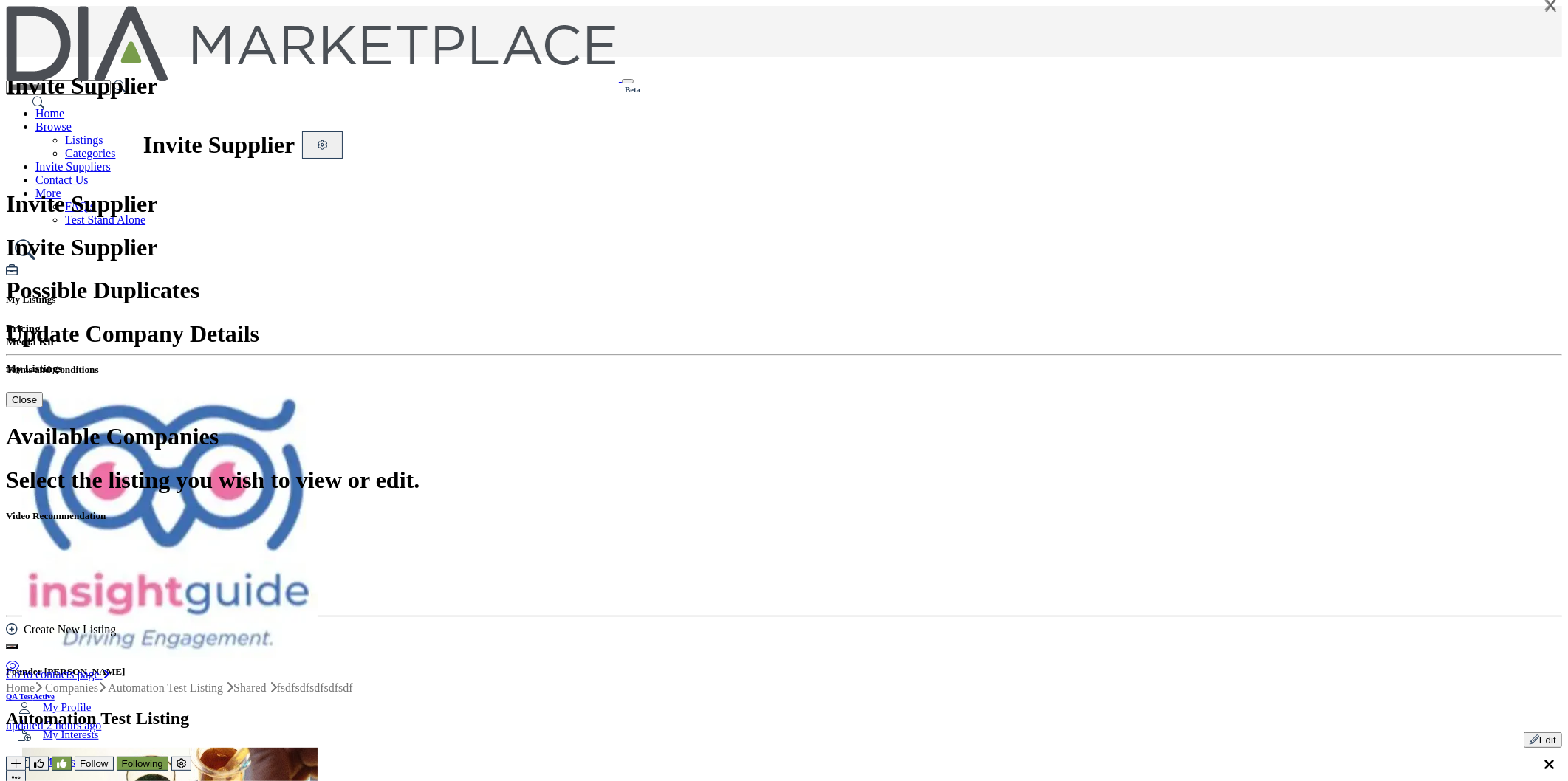
click at [186, 759] on icon "Edit company" at bounding box center [182, 763] width 10 height 10
click at [47, 44] on link "Change Owner" at bounding box center [6, 37] width 83 height 13
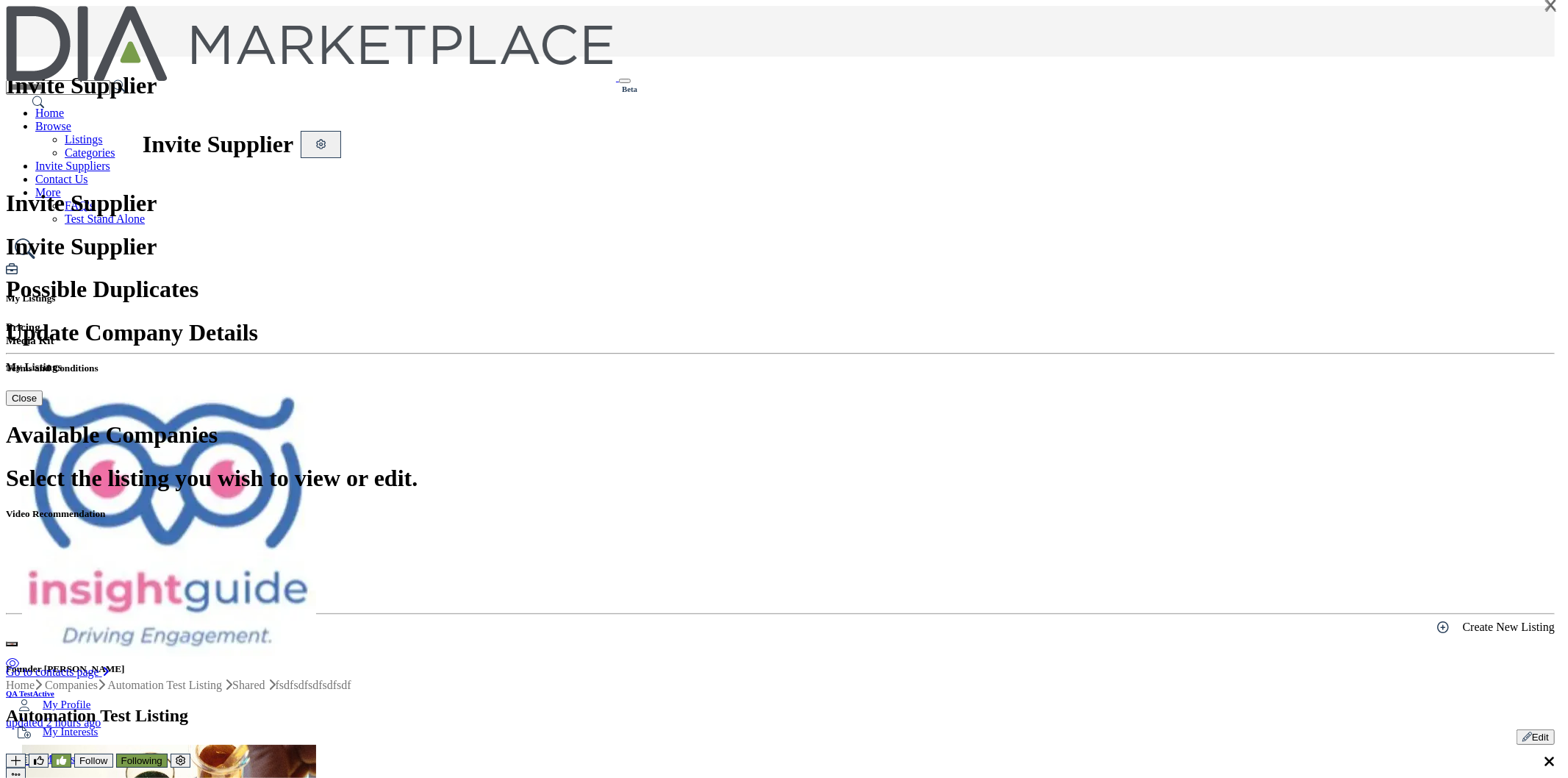
type input "******"
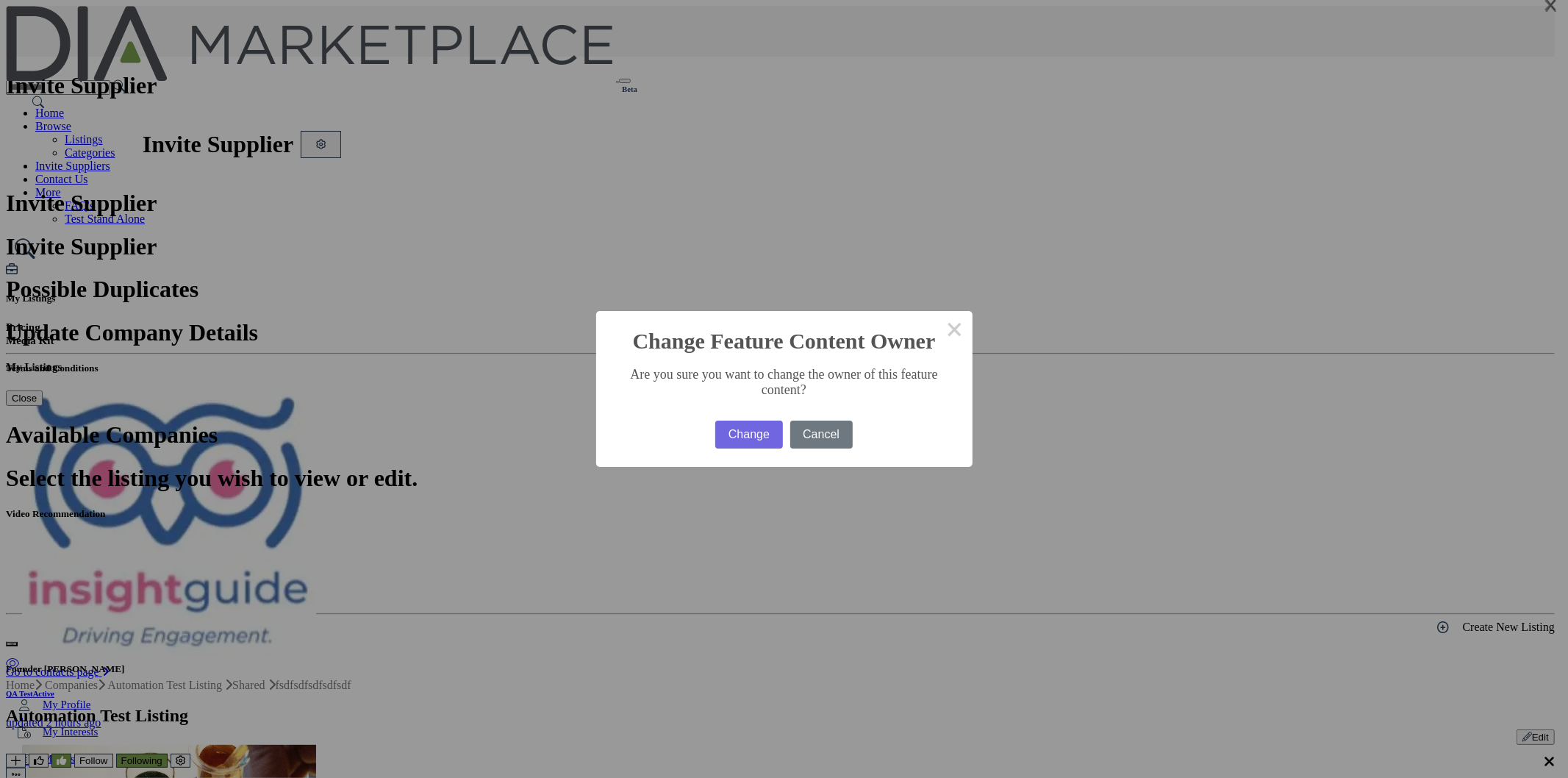
click at [729, 431] on button "Change" at bounding box center [748, 434] width 67 height 28
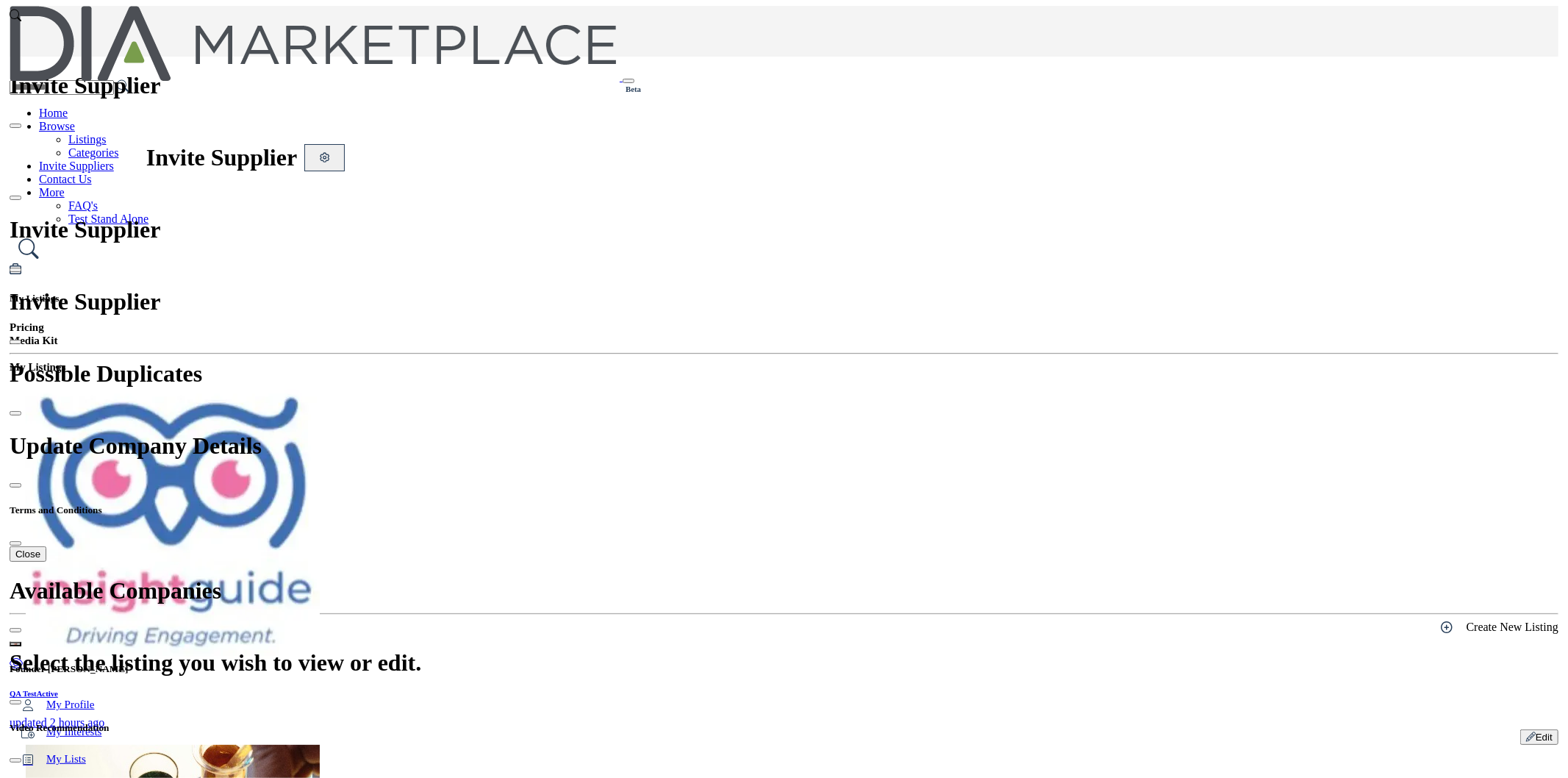
scroll to position [164, 0]
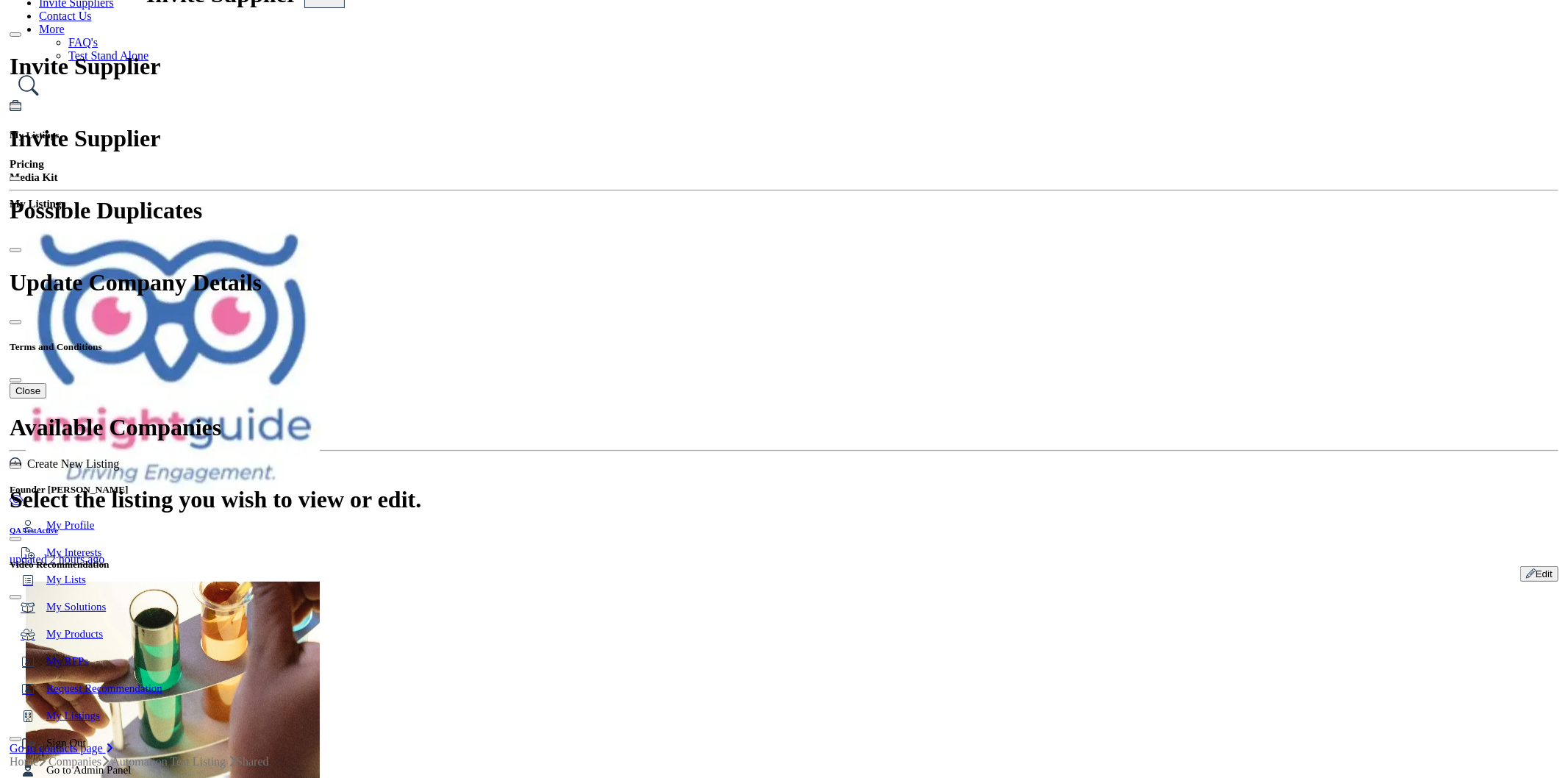
scroll to position [164, 0]
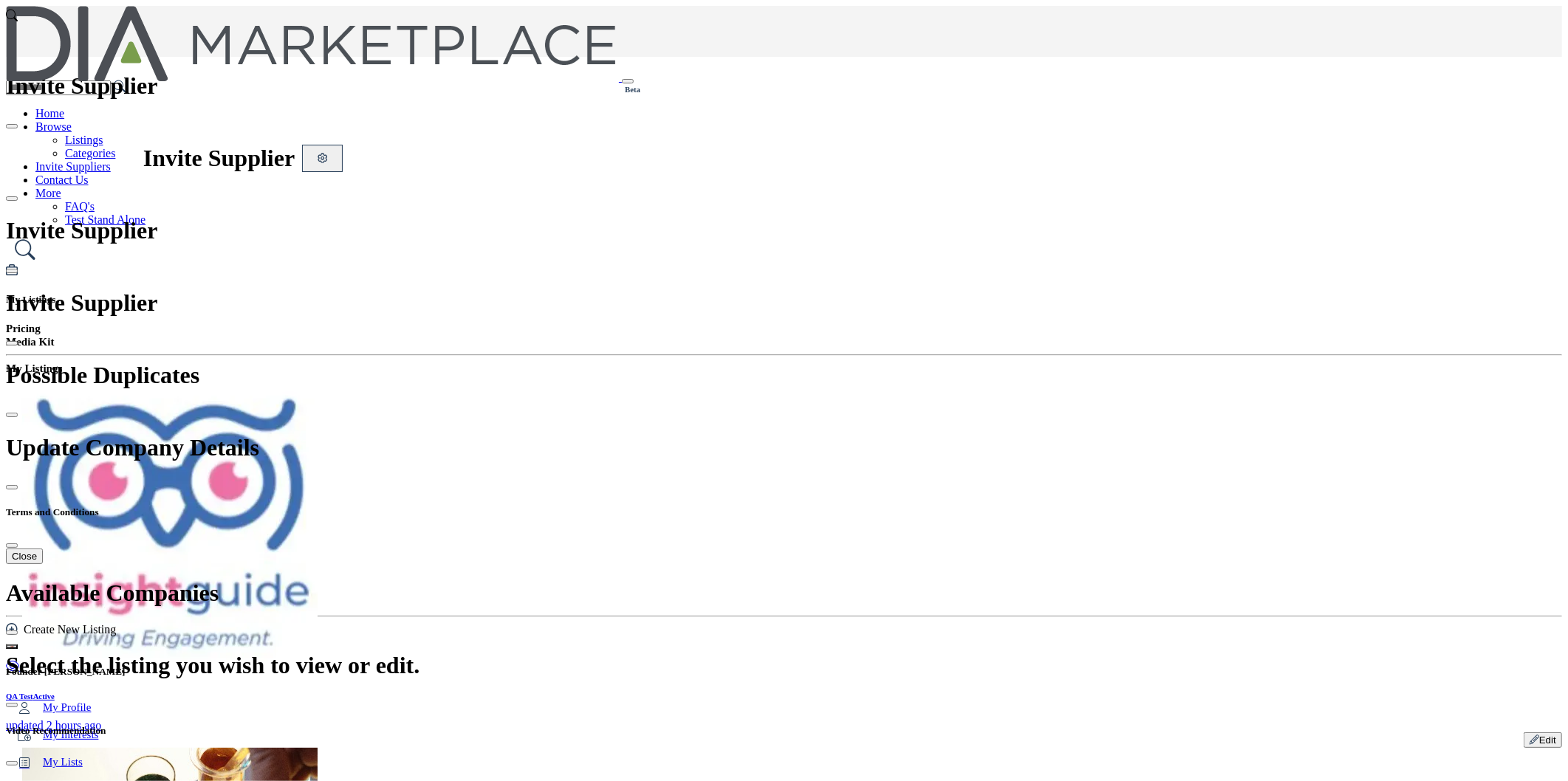
click at [1027, 294] on h5 "My Listings" at bounding box center [783, 300] width 1555 height 12
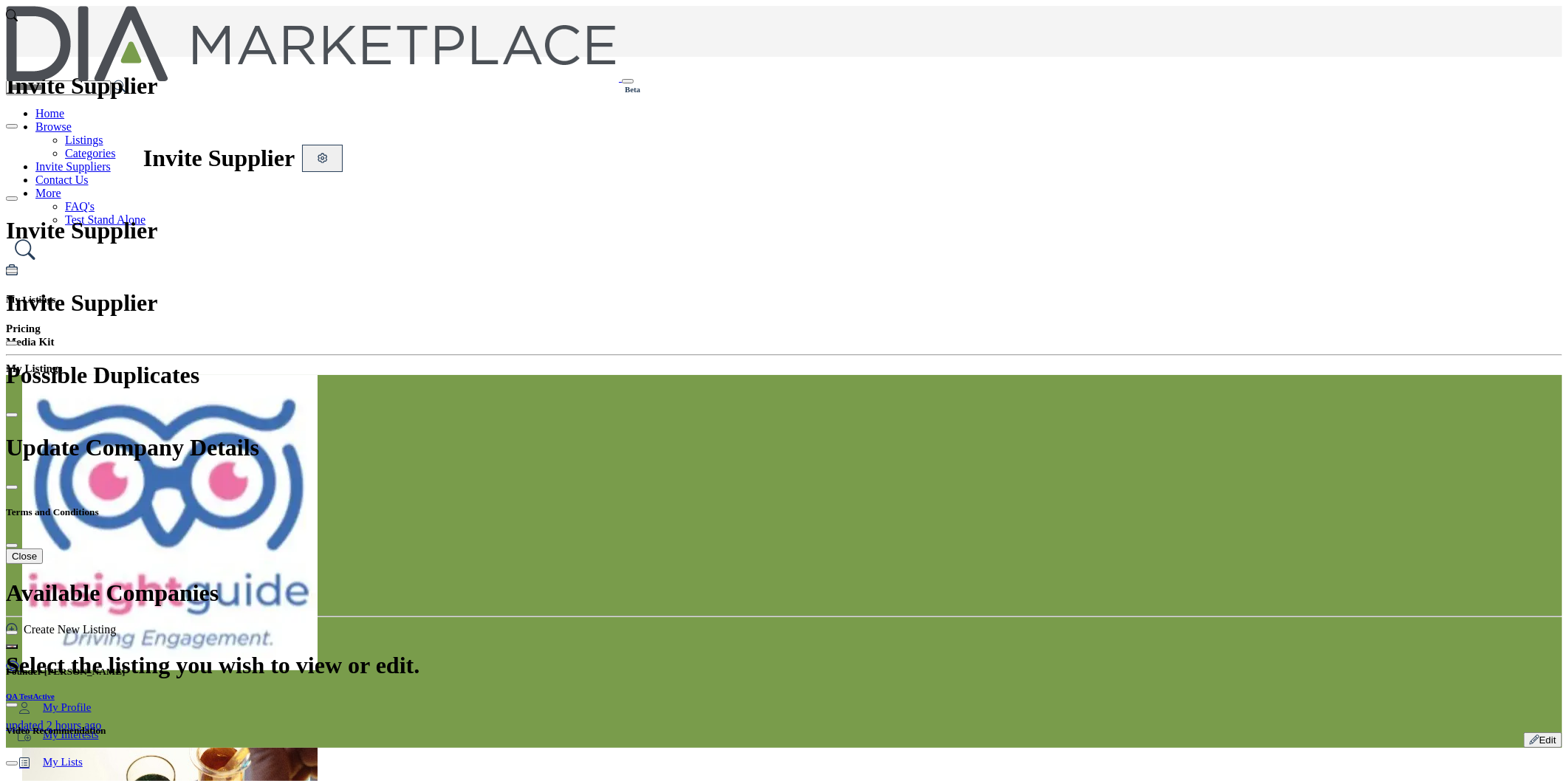
click at [974, 692] on h6 "QA Test Active" at bounding box center [783, 696] width 1555 height 9
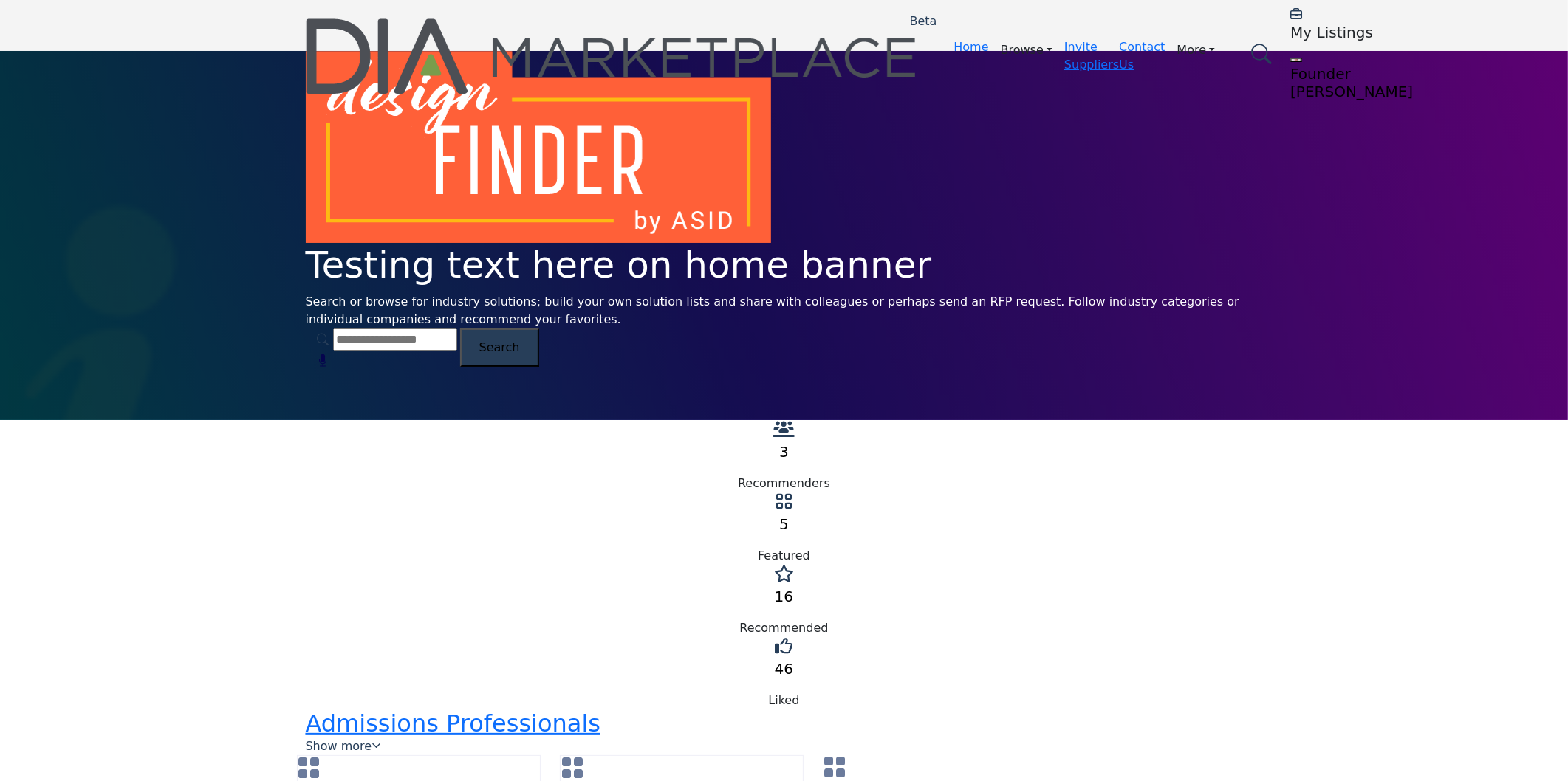
click at [1290, 24] on h5 "My Listings" at bounding box center [1382, 32] width 185 height 18
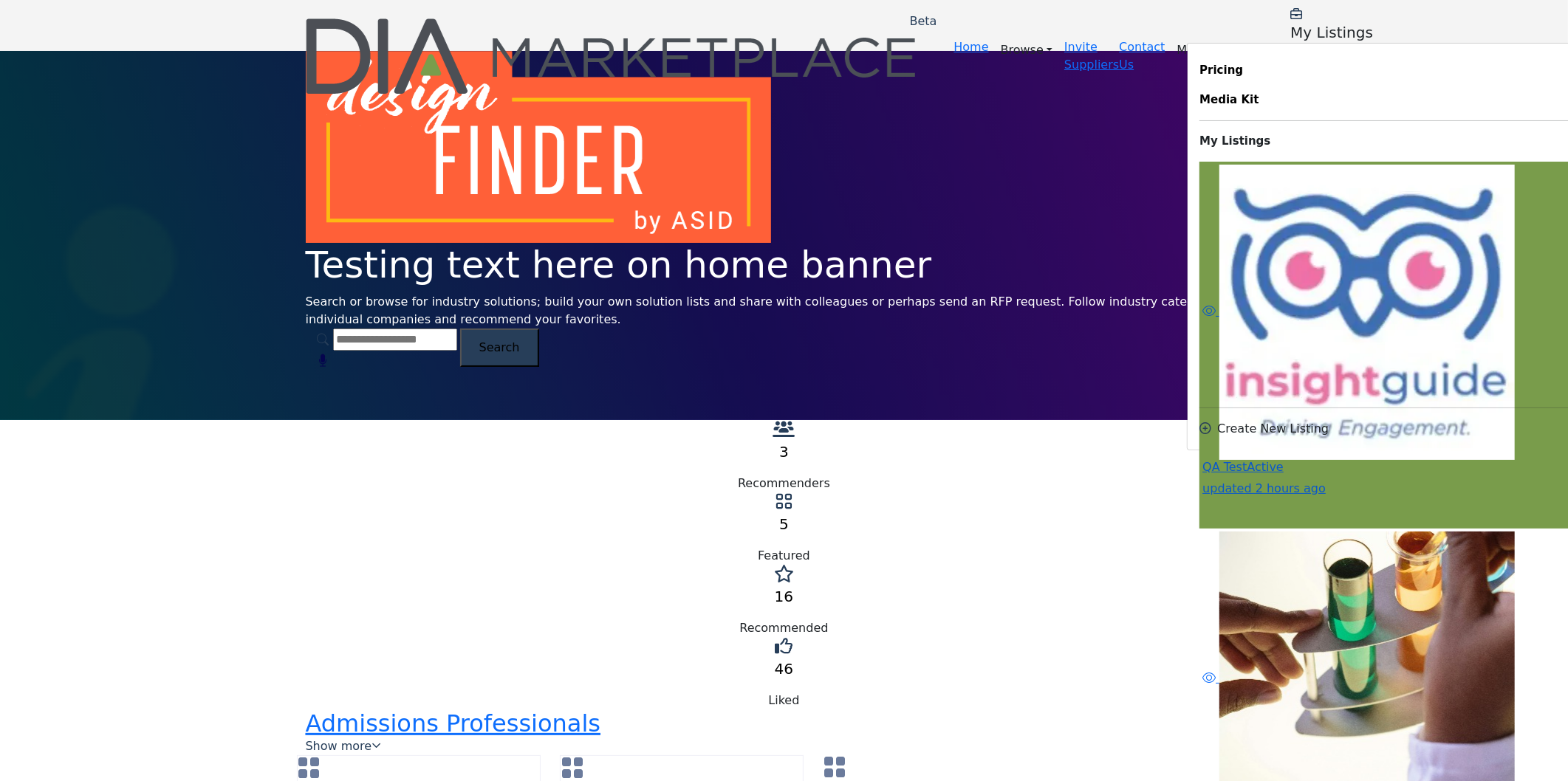
click at [1202, 460] on h6 "QA Test Active" at bounding box center [1568, 467] width 732 height 14
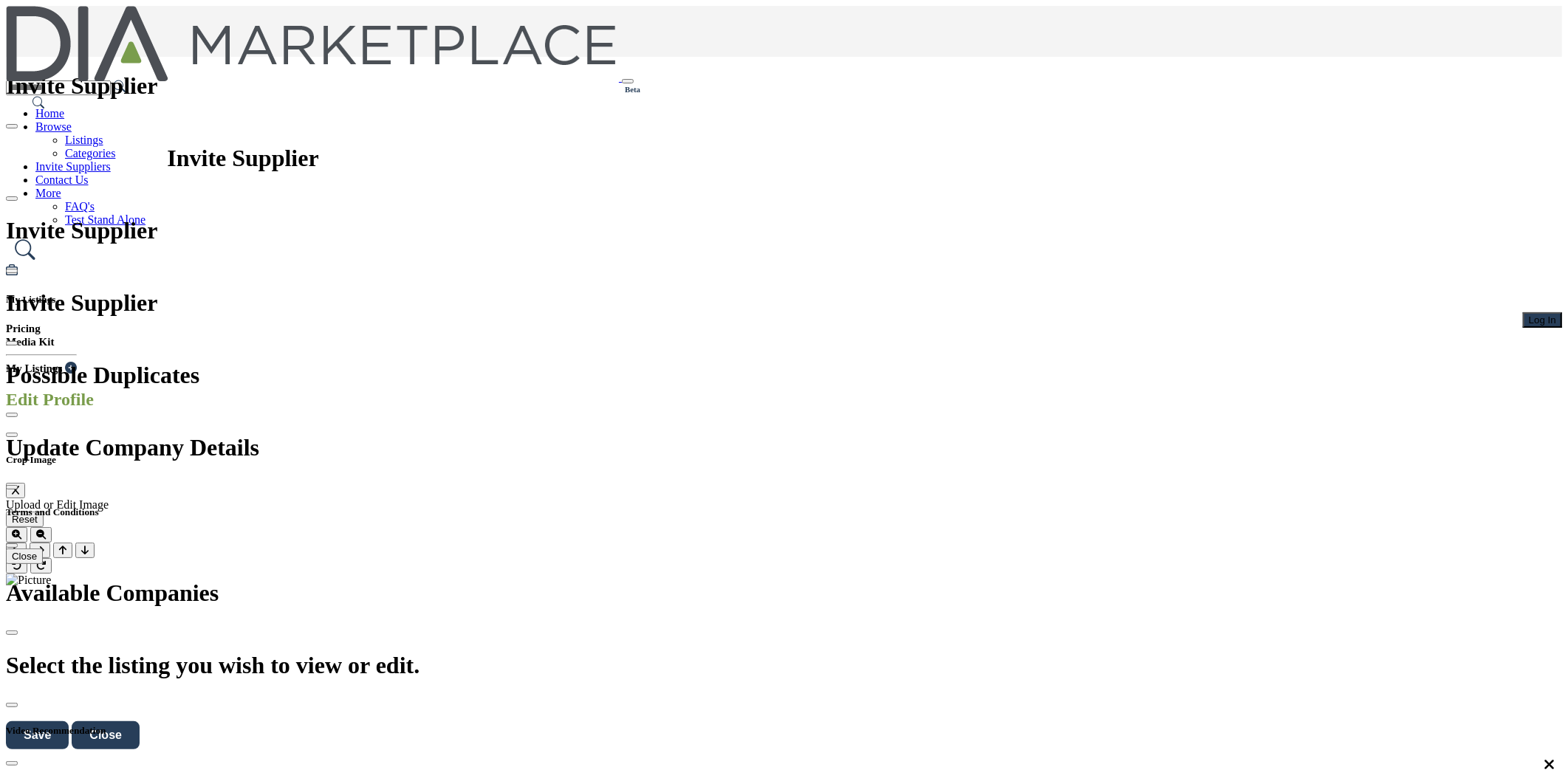
click at [1529, 315] on span "Log In" at bounding box center [1543, 320] width 27 height 11
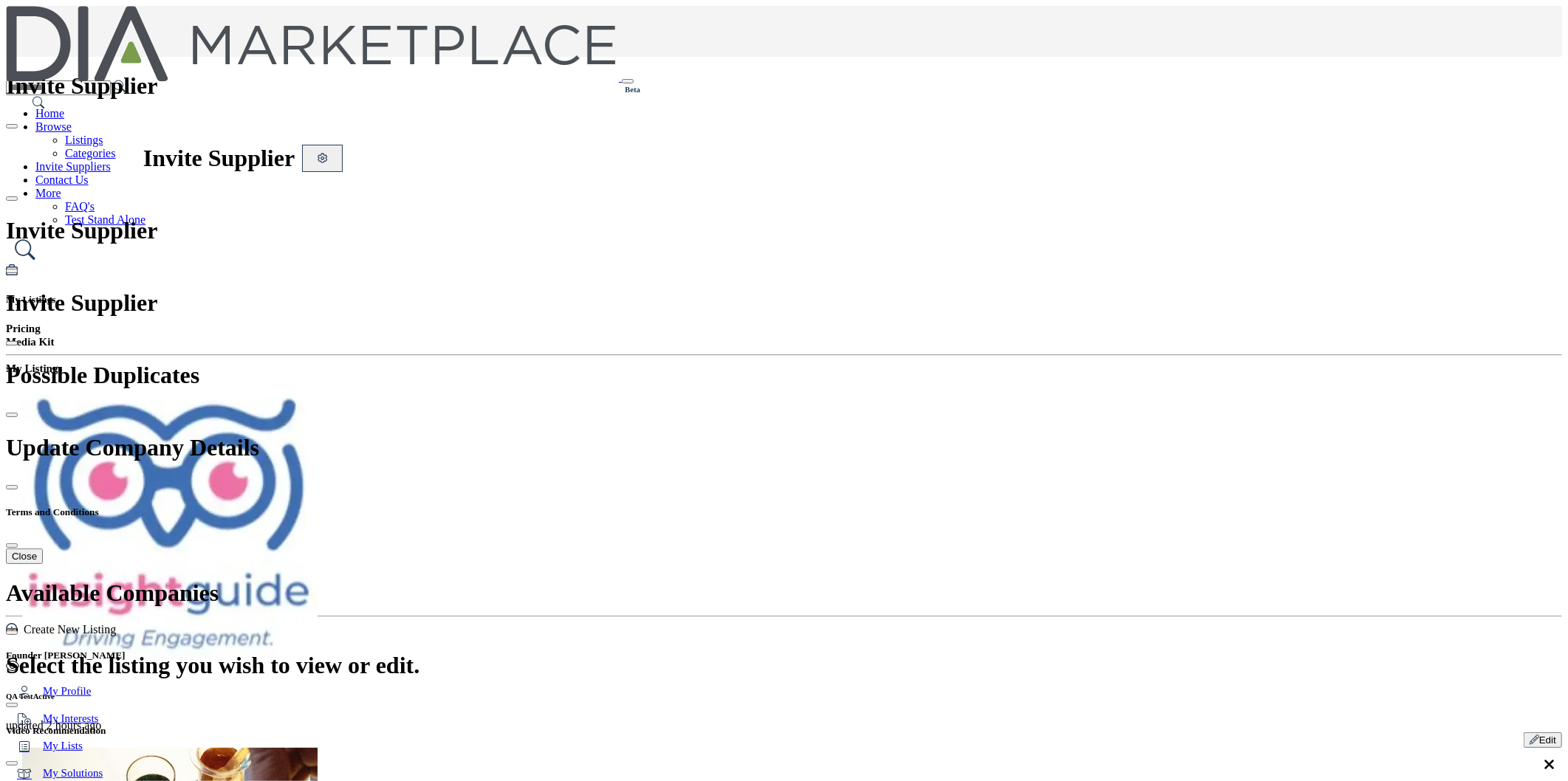
click at [0, 0] on div at bounding box center [0, 0] width 0 height 0
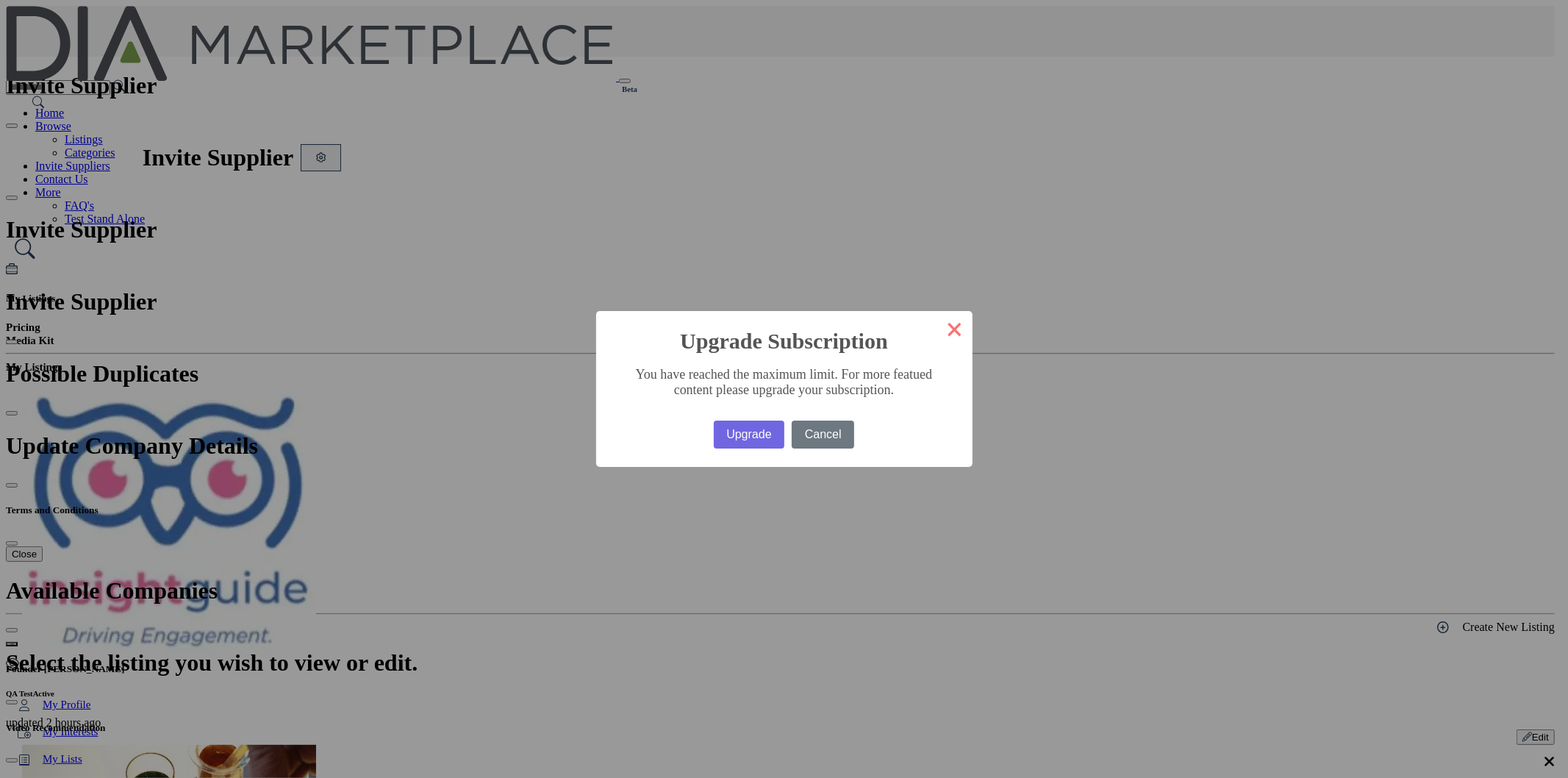
click at [937, 334] on button "×" at bounding box center [955, 328] width 35 height 35
